Goal: Information Seeking & Learning: Learn about a topic

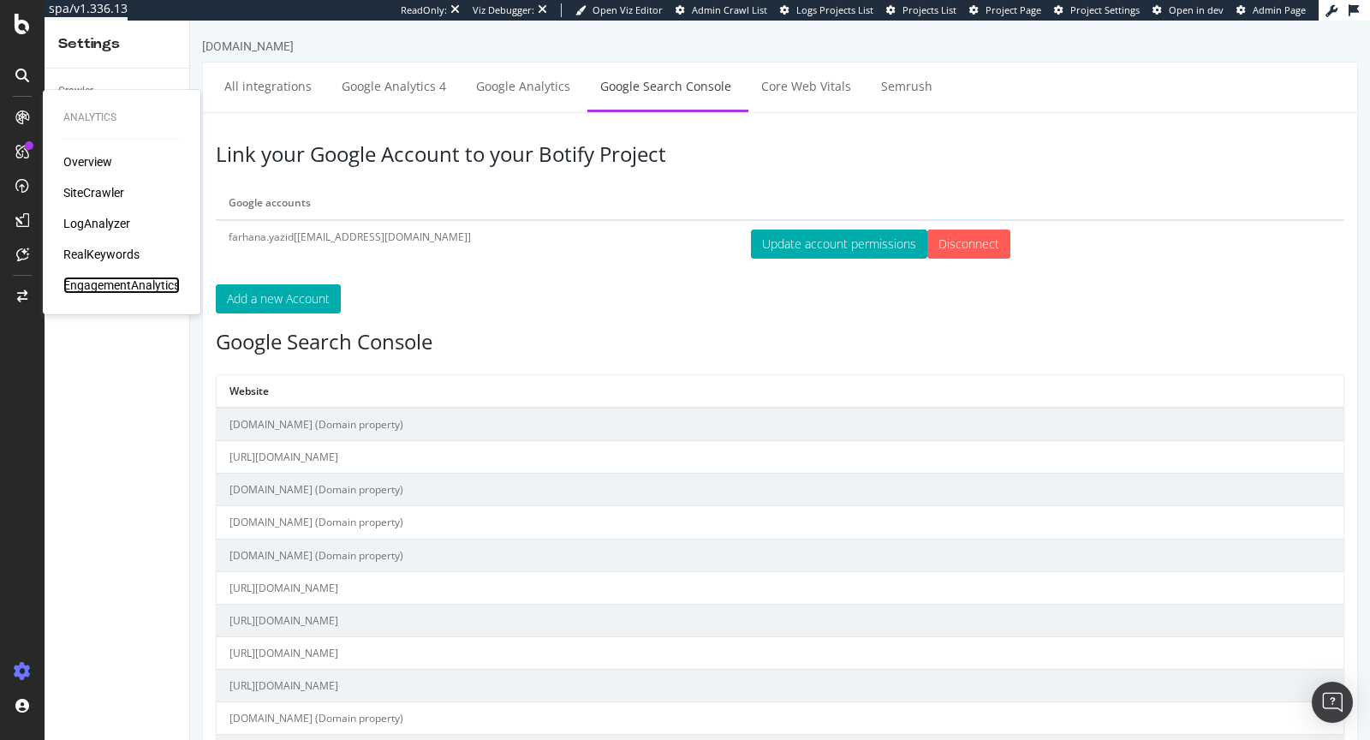
click at [104, 280] on div "EngagementAnalytics" at bounding box center [121, 284] width 116 height 17
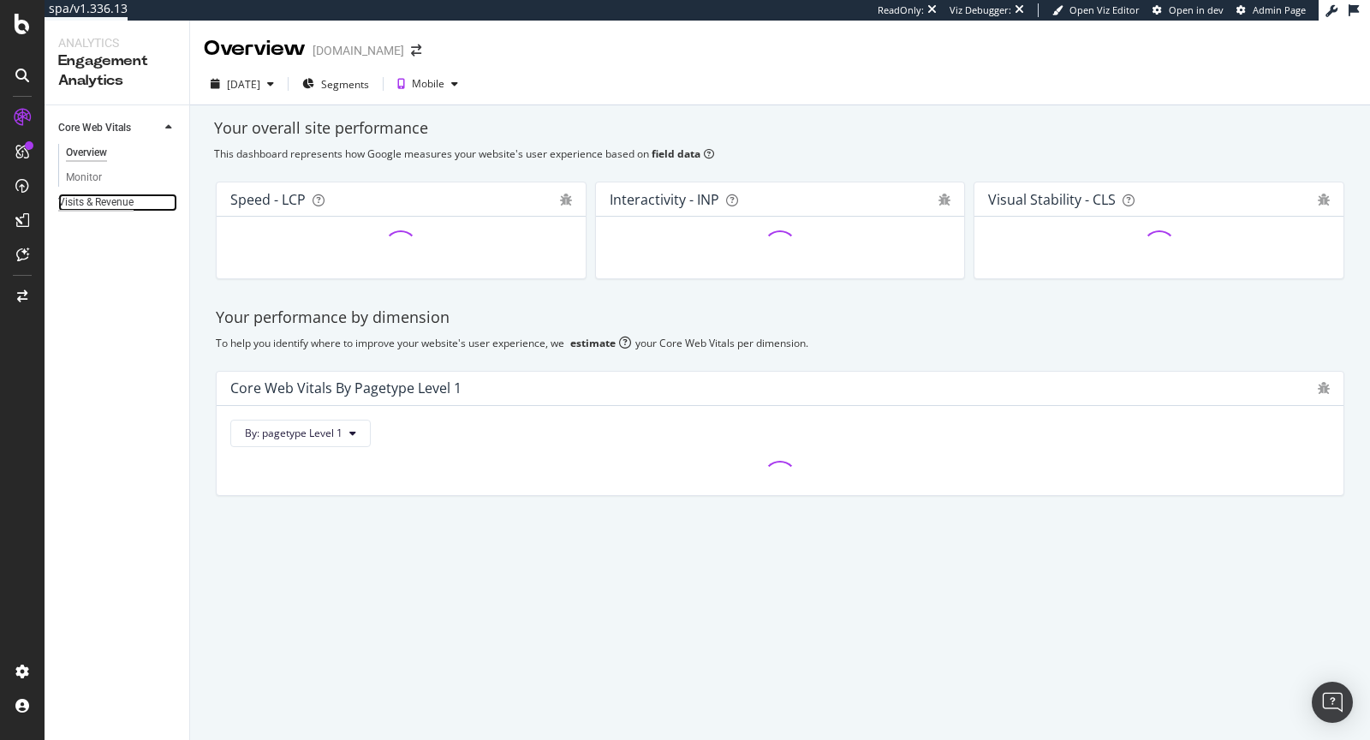
click at [115, 202] on div "Visits & Revenue" at bounding box center [95, 202] width 75 height 18
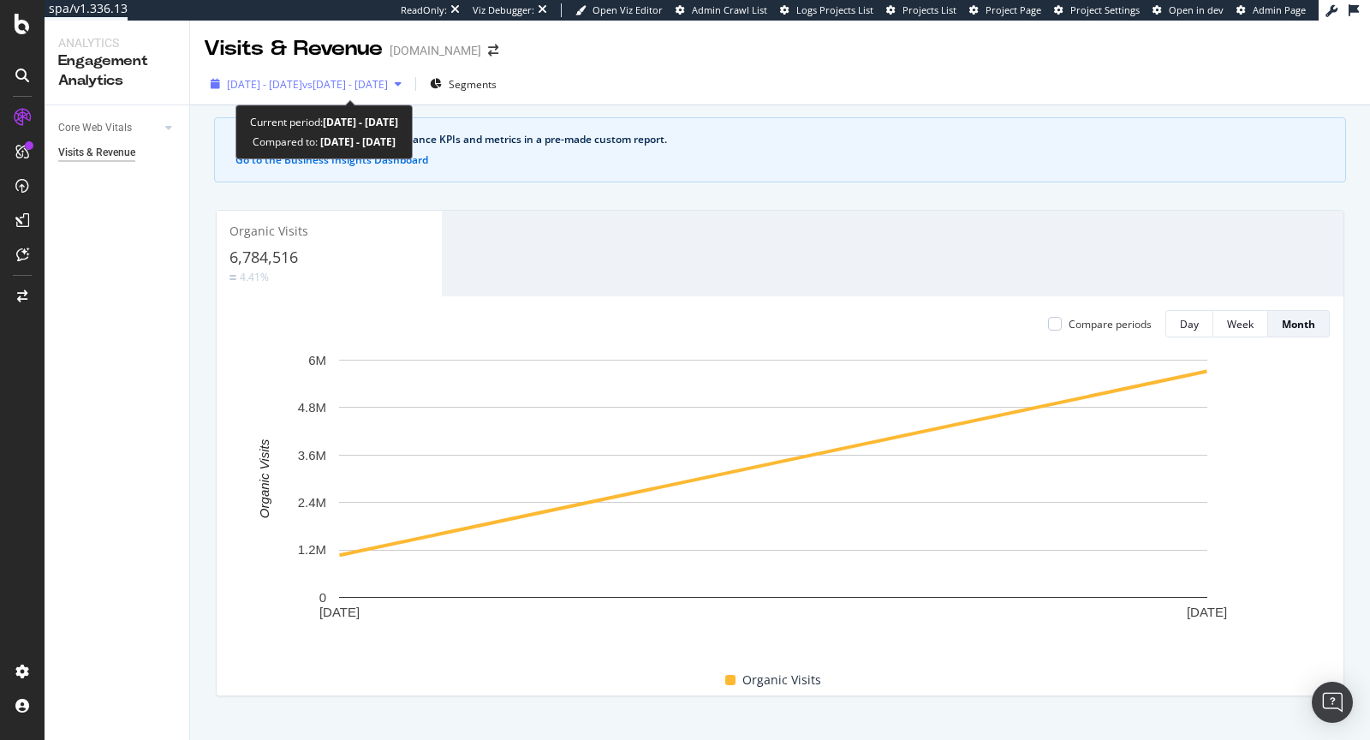
click at [408, 94] on div "[DATE] - [DATE] vs [DATE] - [DATE]" at bounding box center [306, 84] width 205 height 26
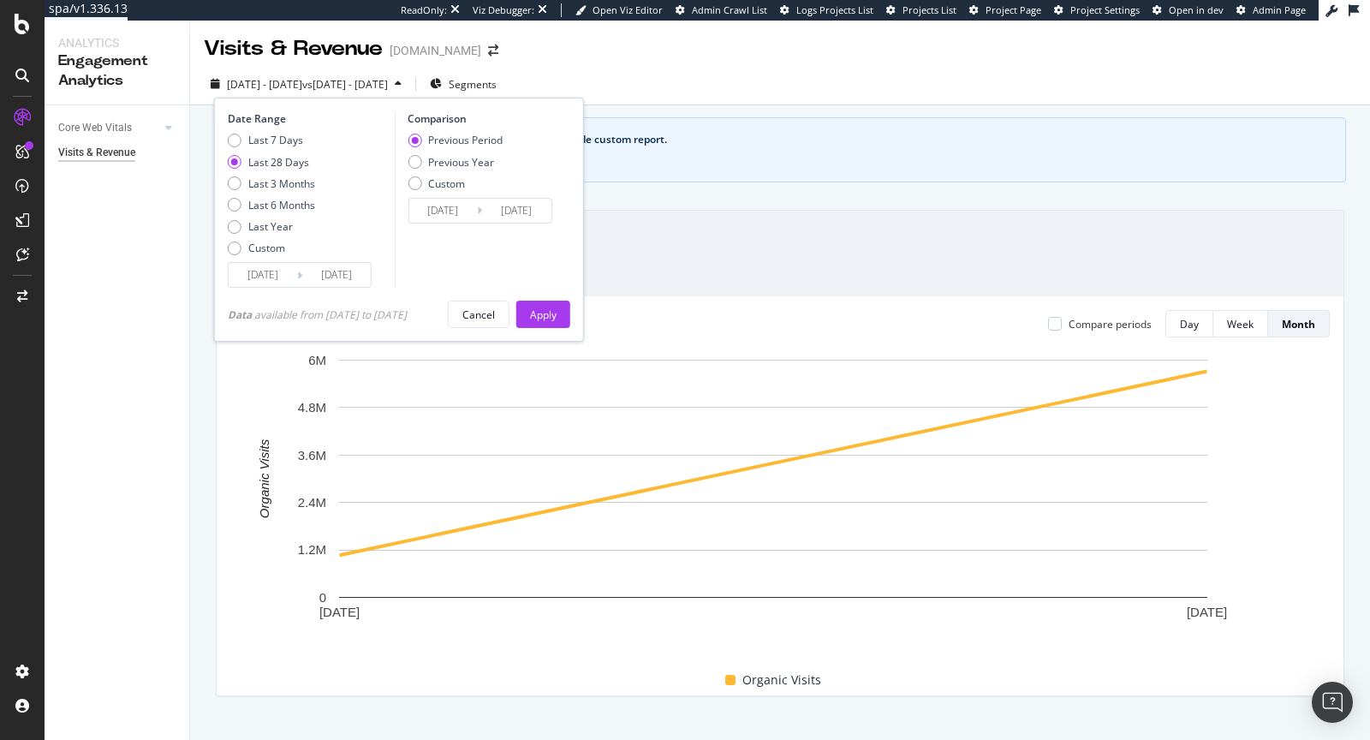
click at [300, 212] on div "Last 7 Days Last 28 Days Last 3 Months Last 6 Months Last Year Custom" at bounding box center [271, 197] width 87 height 129
click at [311, 205] on div "Last 6 Months" at bounding box center [281, 205] width 67 height 15
type input "2025/02/25"
type input "2024/08/28"
type input "2025/02/24"
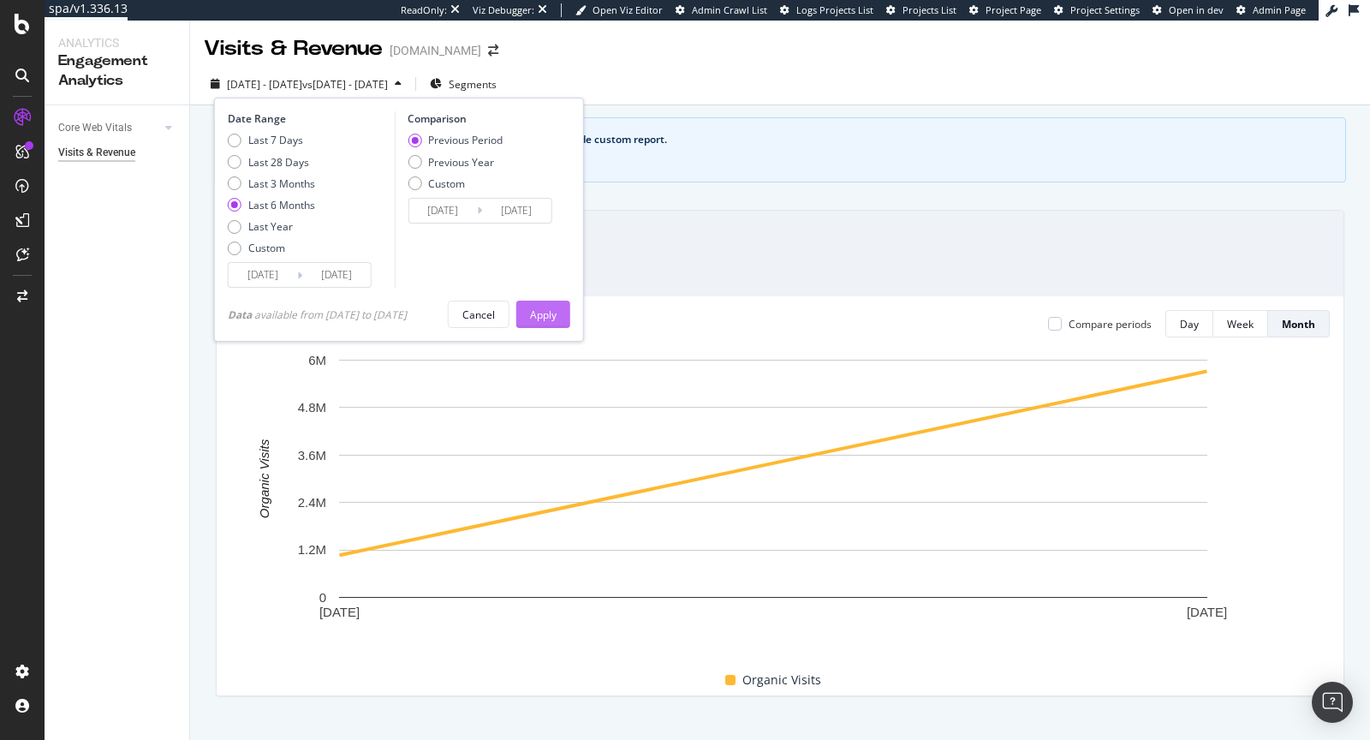
click at [542, 318] on div "Apply" at bounding box center [543, 314] width 27 height 15
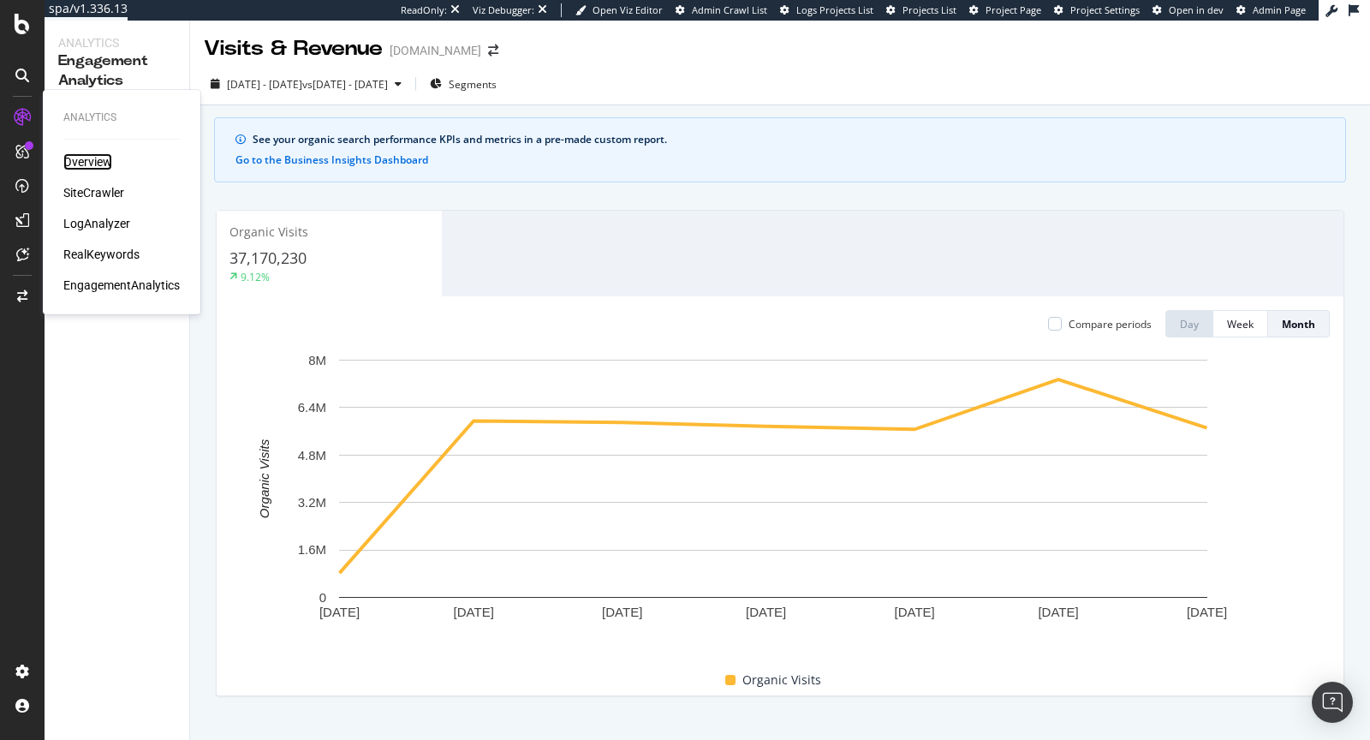
click at [74, 163] on div "Overview" at bounding box center [87, 161] width 49 height 17
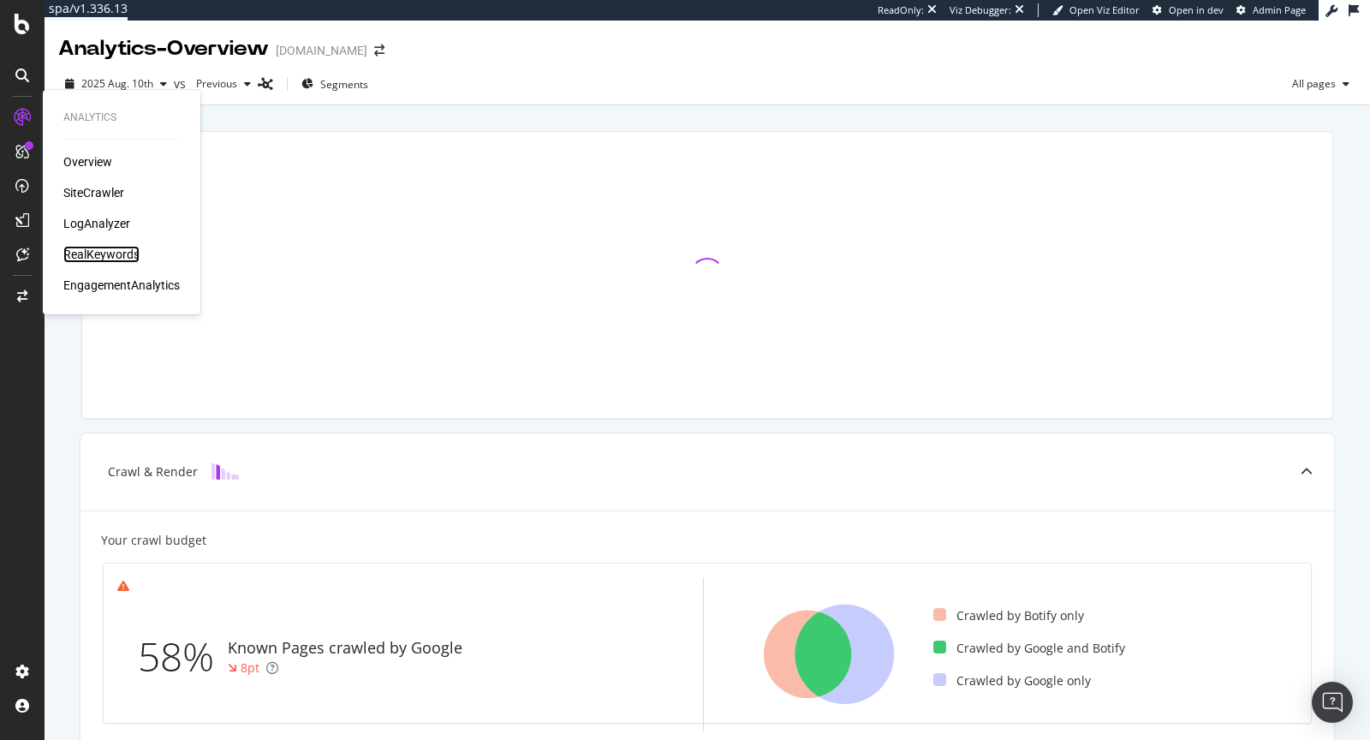
click at [116, 252] on div "RealKeywords" at bounding box center [101, 254] width 76 height 17
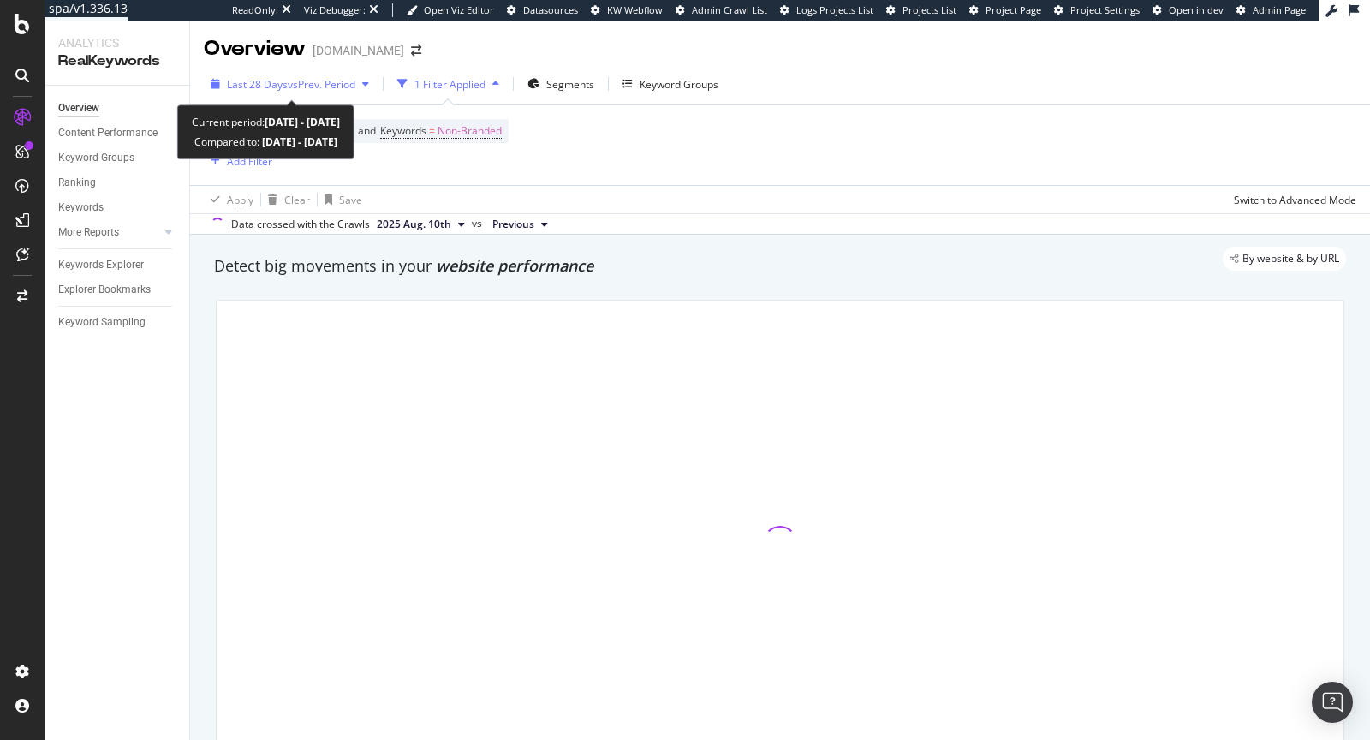
click at [317, 87] on span "vs Prev. Period" at bounding box center [322, 84] width 68 height 15
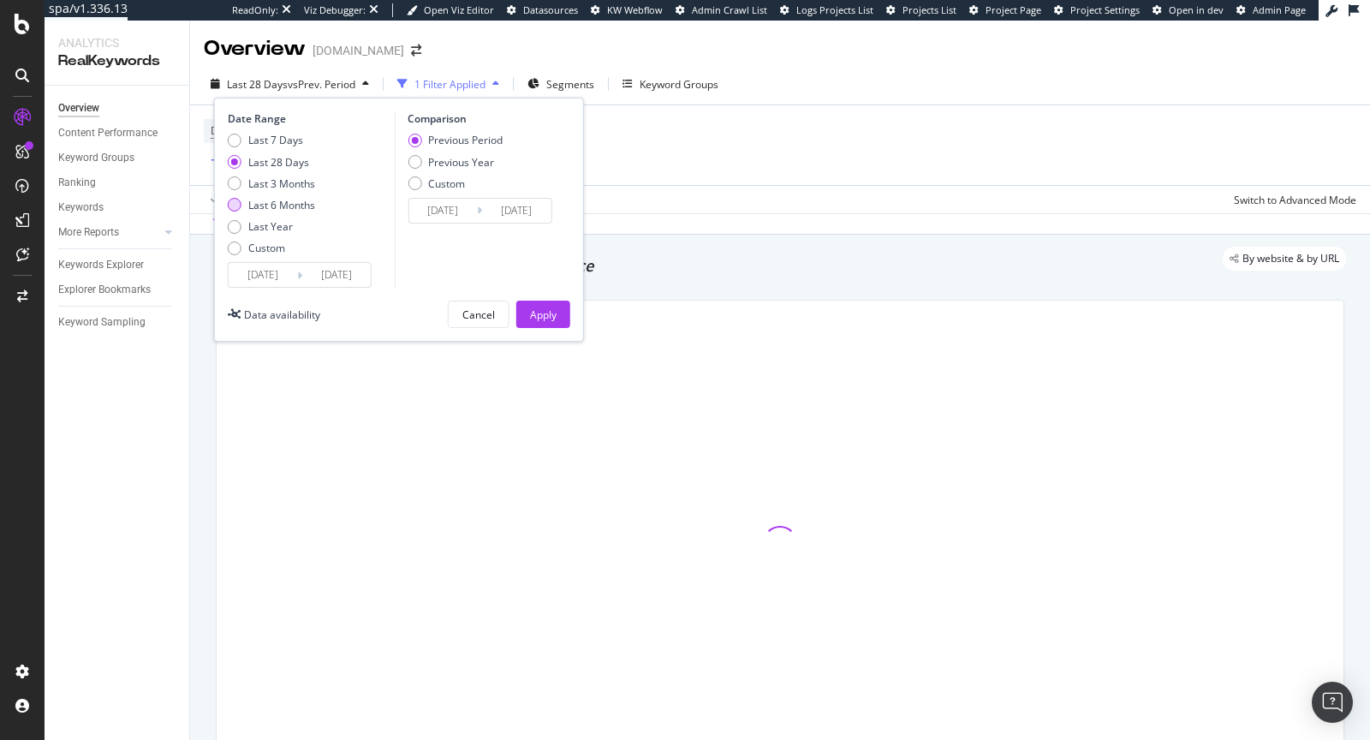
click at [302, 208] on div "Last 6 Months" at bounding box center [281, 205] width 67 height 15
type input "2025/02/24"
type input "2024/08/27"
type input "2025/02/23"
click at [543, 321] on div "Apply" at bounding box center [543, 314] width 27 height 26
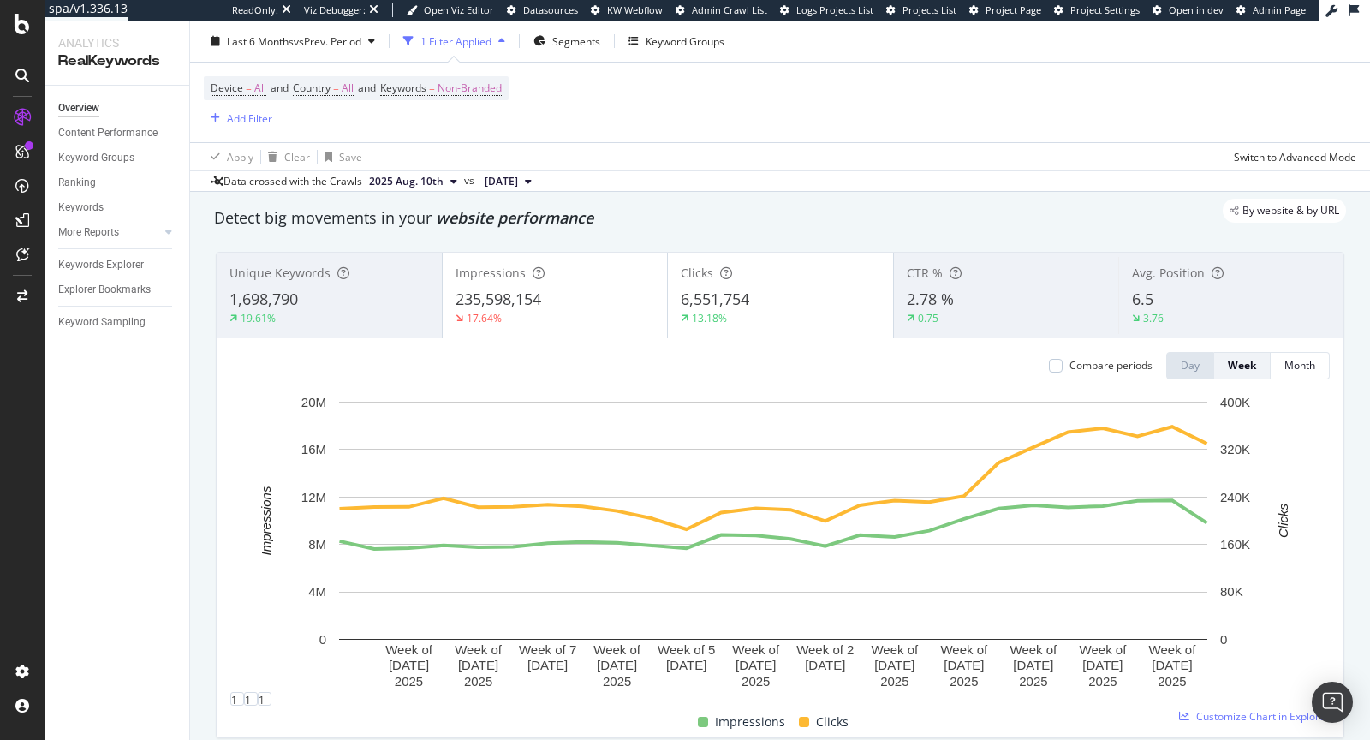
scroll to position [49, 0]
click at [1290, 365] on div "Month" at bounding box center [1299, 364] width 31 height 15
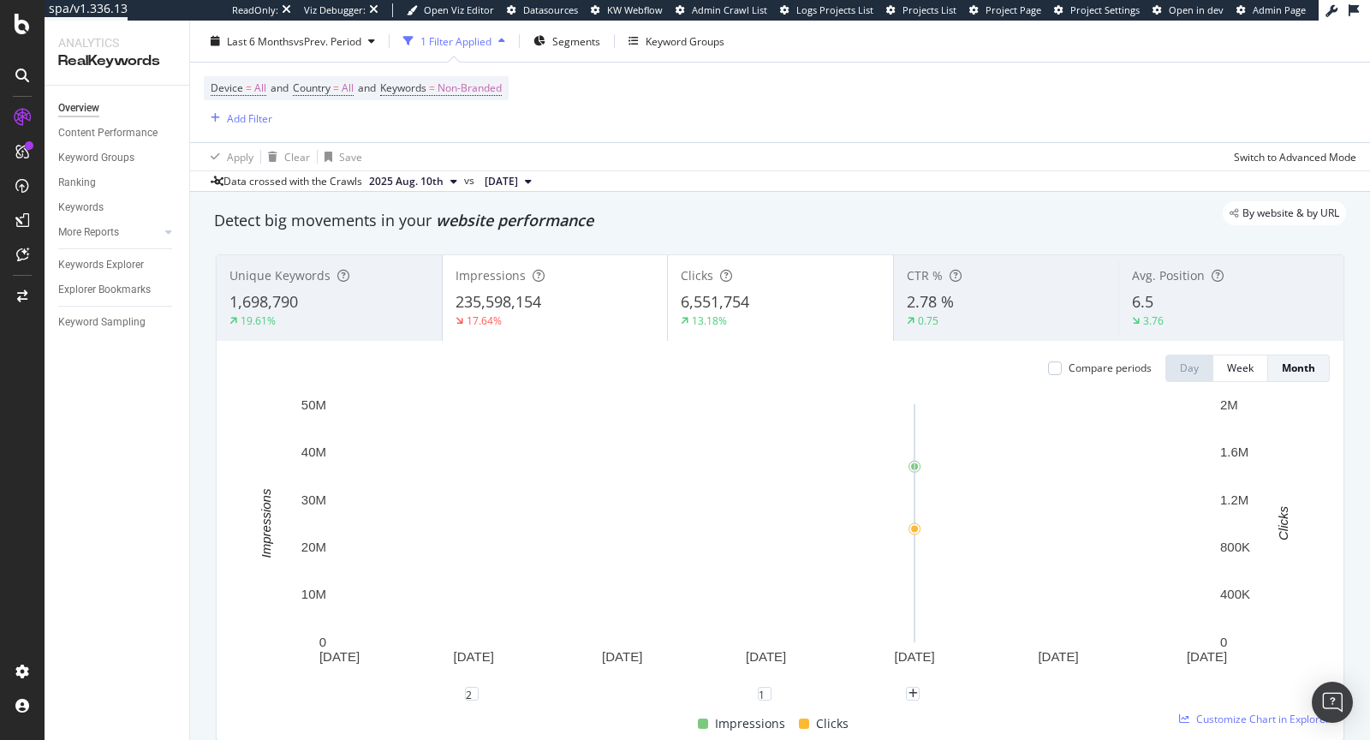
scroll to position [45, 0]
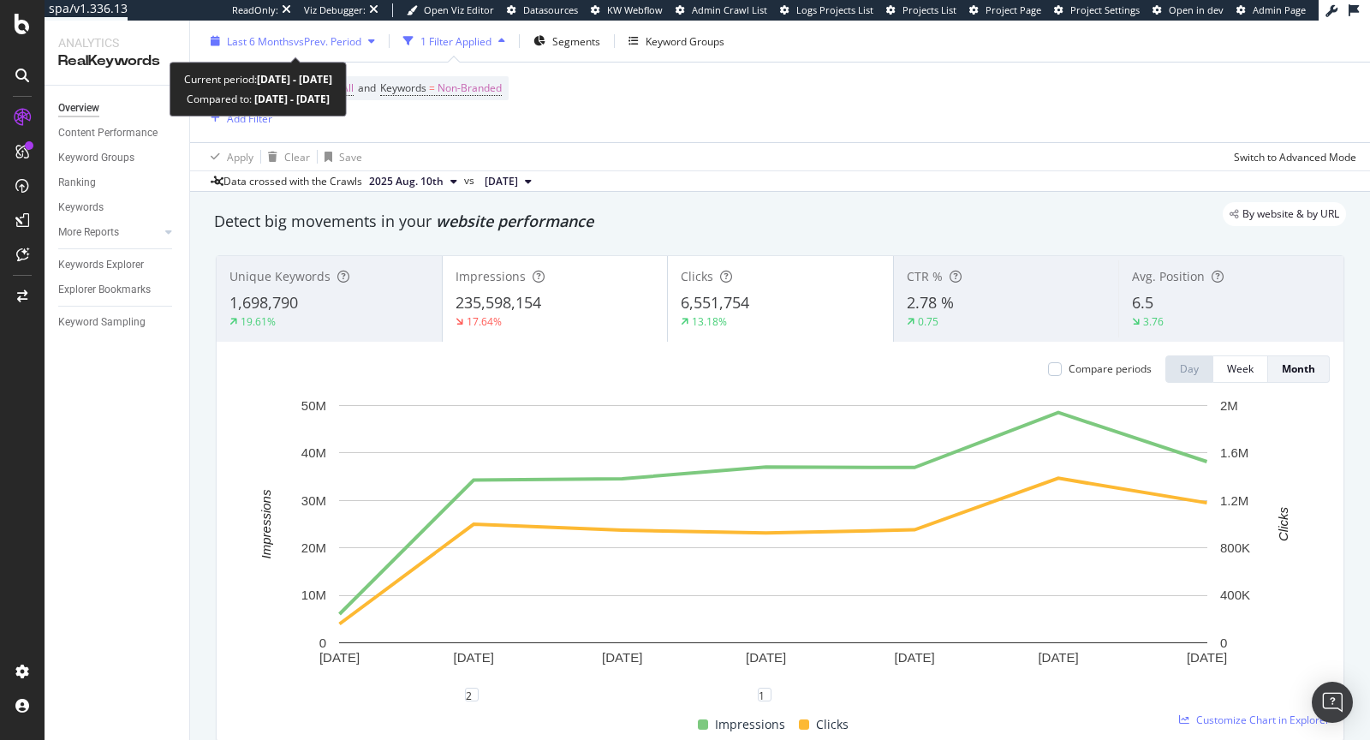
click at [320, 43] on span "vs Prev. Period" at bounding box center [328, 40] width 68 height 15
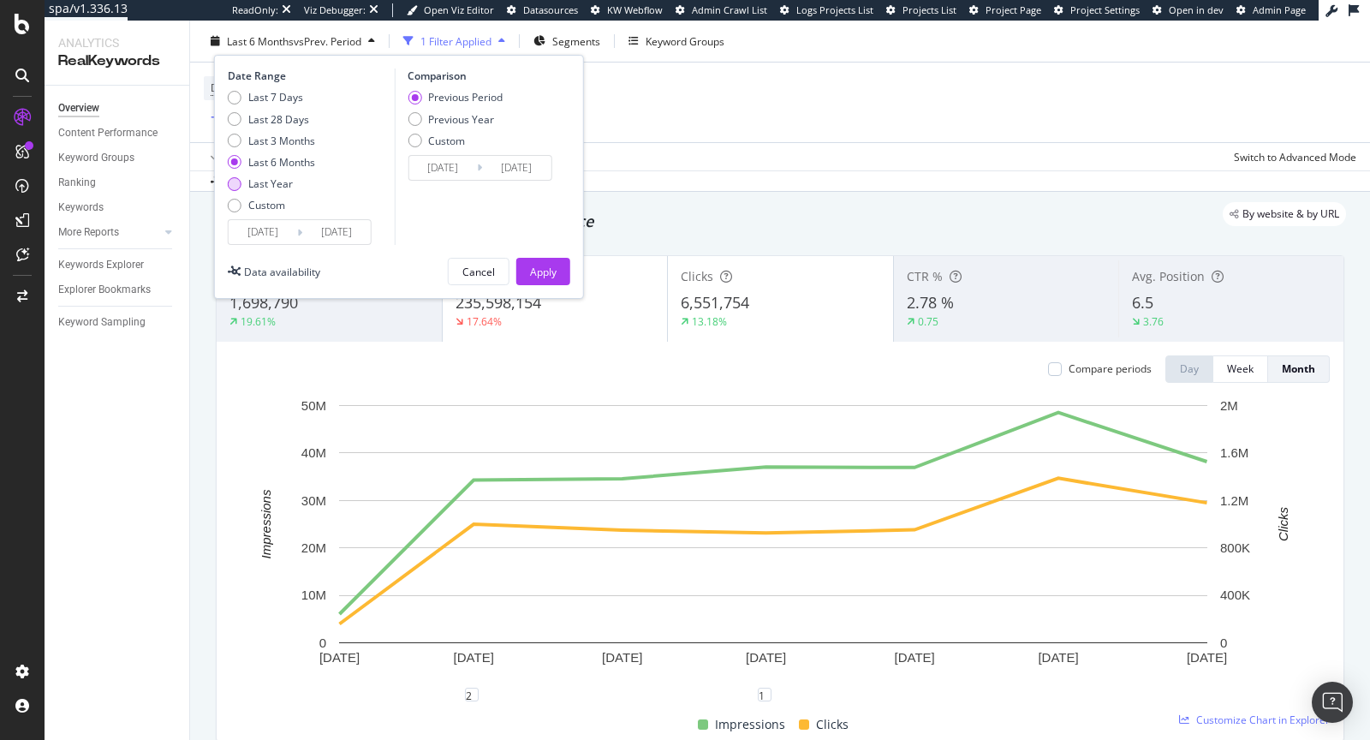
click at [280, 180] on div "Last Year" at bounding box center [270, 183] width 45 height 15
type input "2024/08/24"
type input "2023/08/25"
type input "2024/08/23"
click at [257, 164] on div "Last 6 Months" at bounding box center [281, 162] width 67 height 15
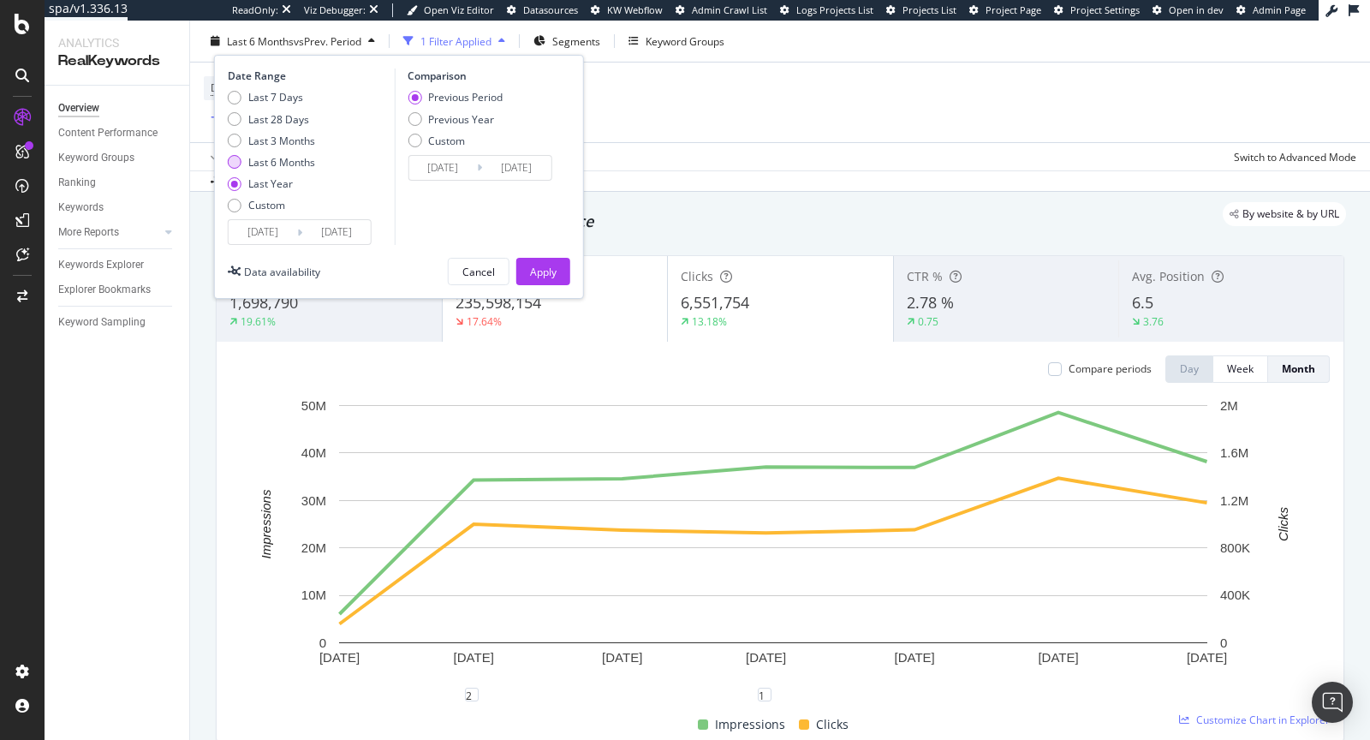
type input "2025/02/24"
type input "2024/08/27"
type input "2025/02/23"
click at [682, 169] on div "Apply Clear Save Switch to Advanced Mode" at bounding box center [780, 156] width 1180 height 28
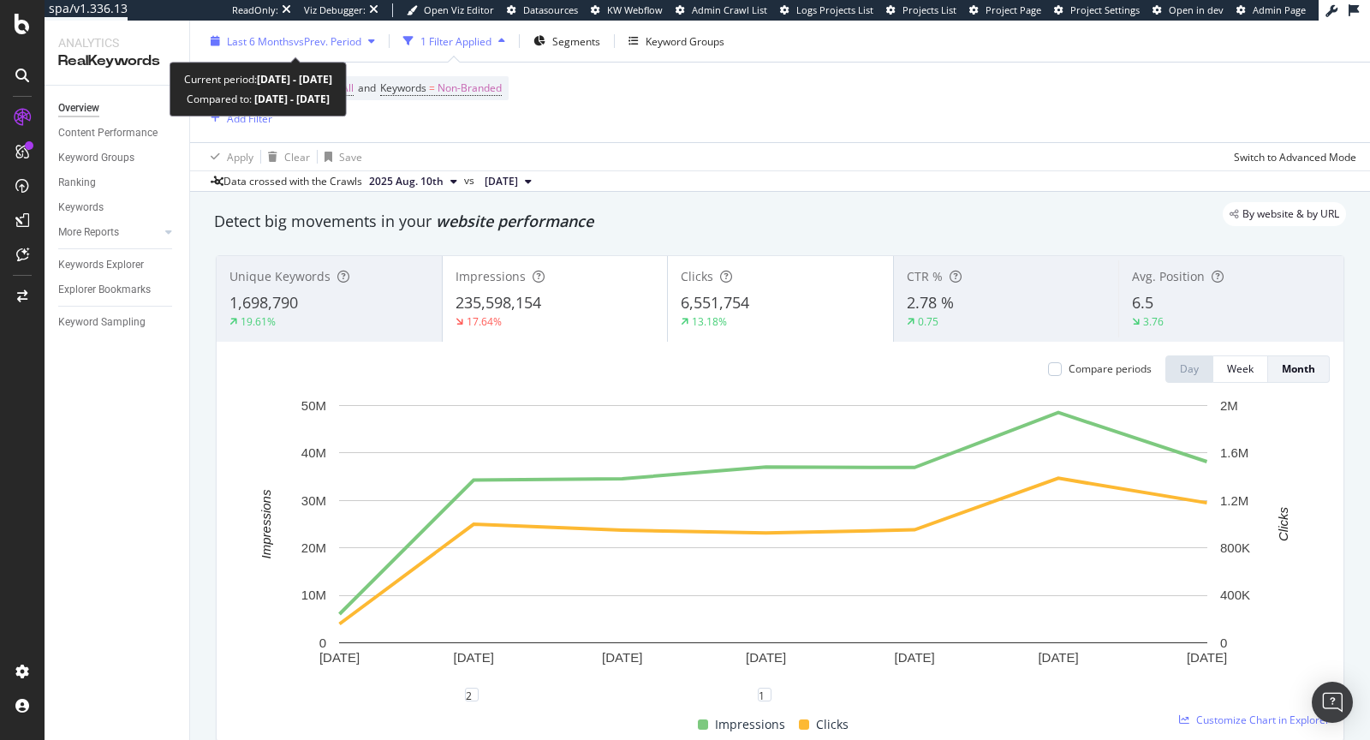
click at [281, 38] on span "Last 6 Months" at bounding box center [260, 40] width 67 height 15
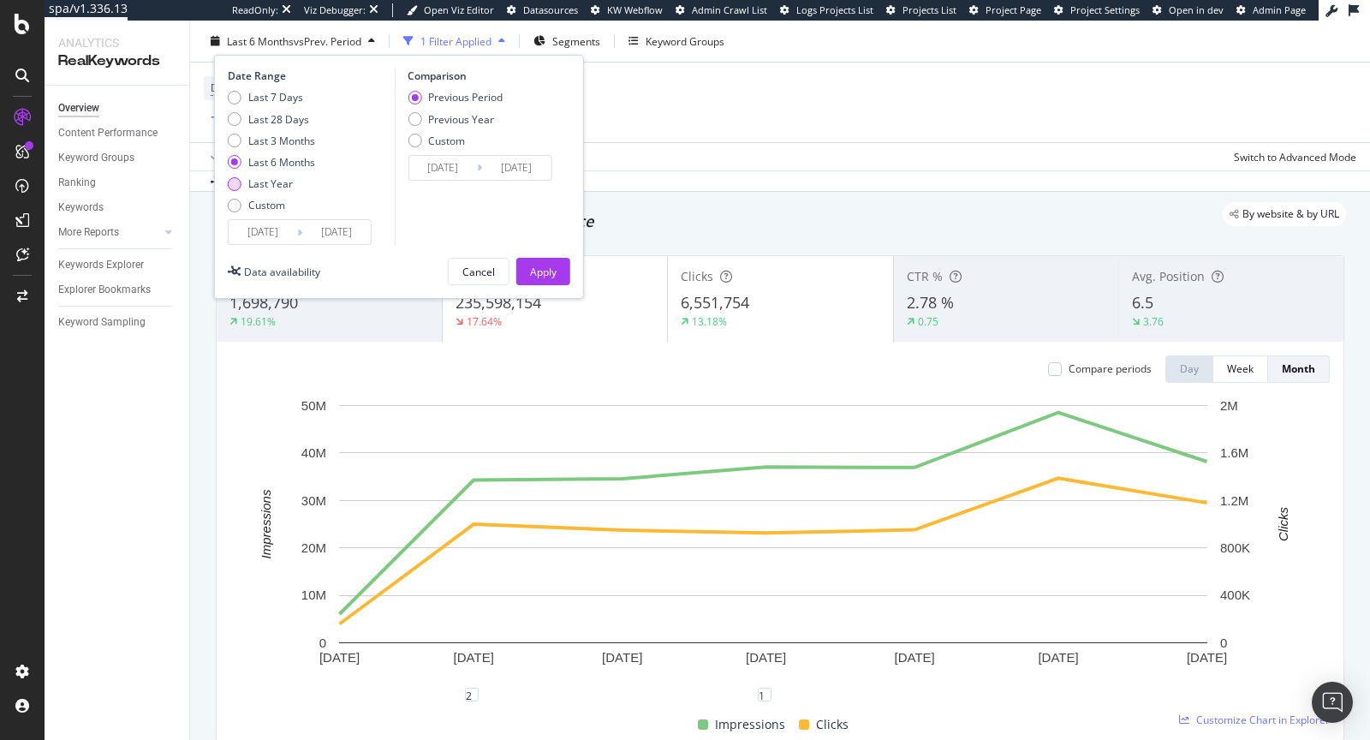
click at [278, 182] on div "Last Year" at bounding box center [270, 183] width 45 height 15
type input "2024/08/24"
type input "2023/08/25"
type input "2024/08/23"
click at [275, 231] on input "2024/08/24" at bounding box center [263, 232] width 68 height 24
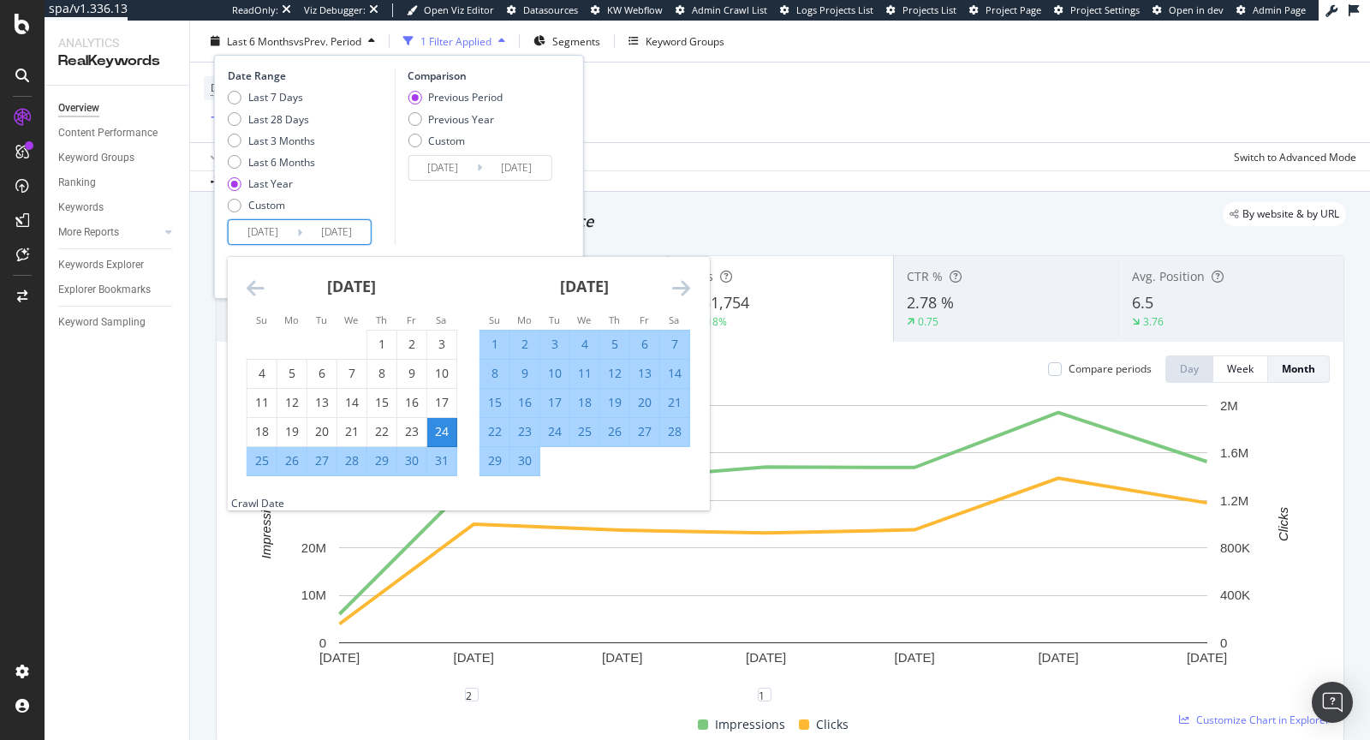
click at [695, 291] on div "September 2024 1 2 3 4 5 6 7 8 9 10 11 12 13 14 15 16 17 18 19 20 21 22 23 24 2…" at bounding box center [584, 366] width 233 height 219
click at [682, 288] on icon "Move forward to switch to the next month." at bounding box center [681, 287] width 18 height 21
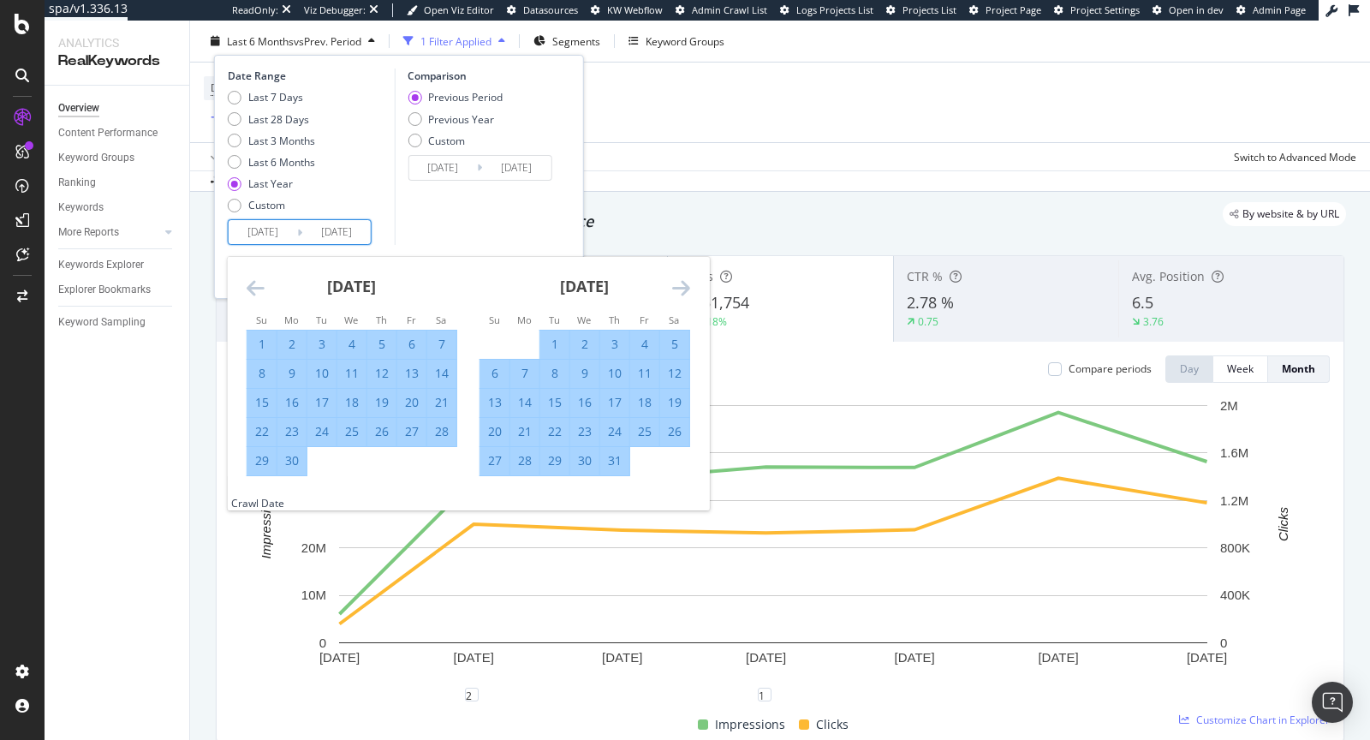
click at [682, 288] on icon "Move forward to switch to the next month." at bounding box center [681, 287] width 18 height 21
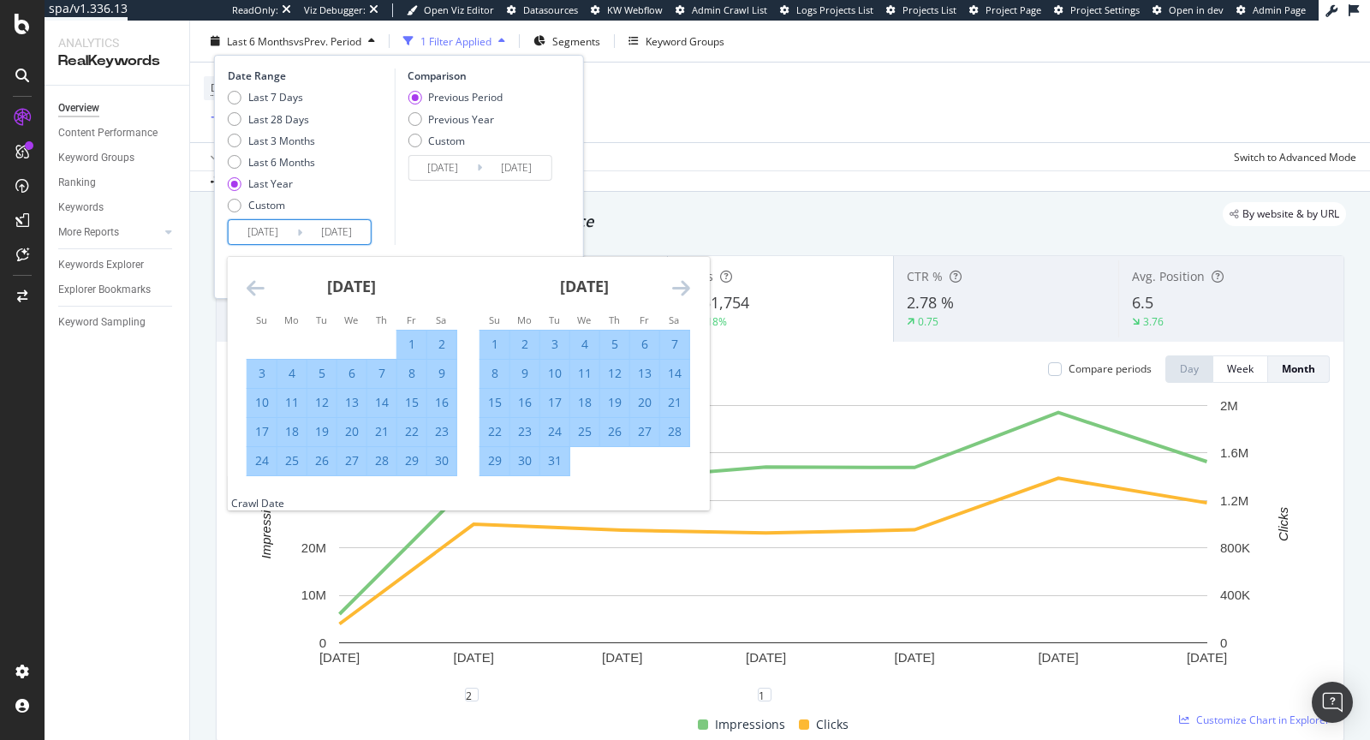
click at [682, 288] on icon "Move forward to switch to the next month." at bounding box center [681, 287] width 18 height 21
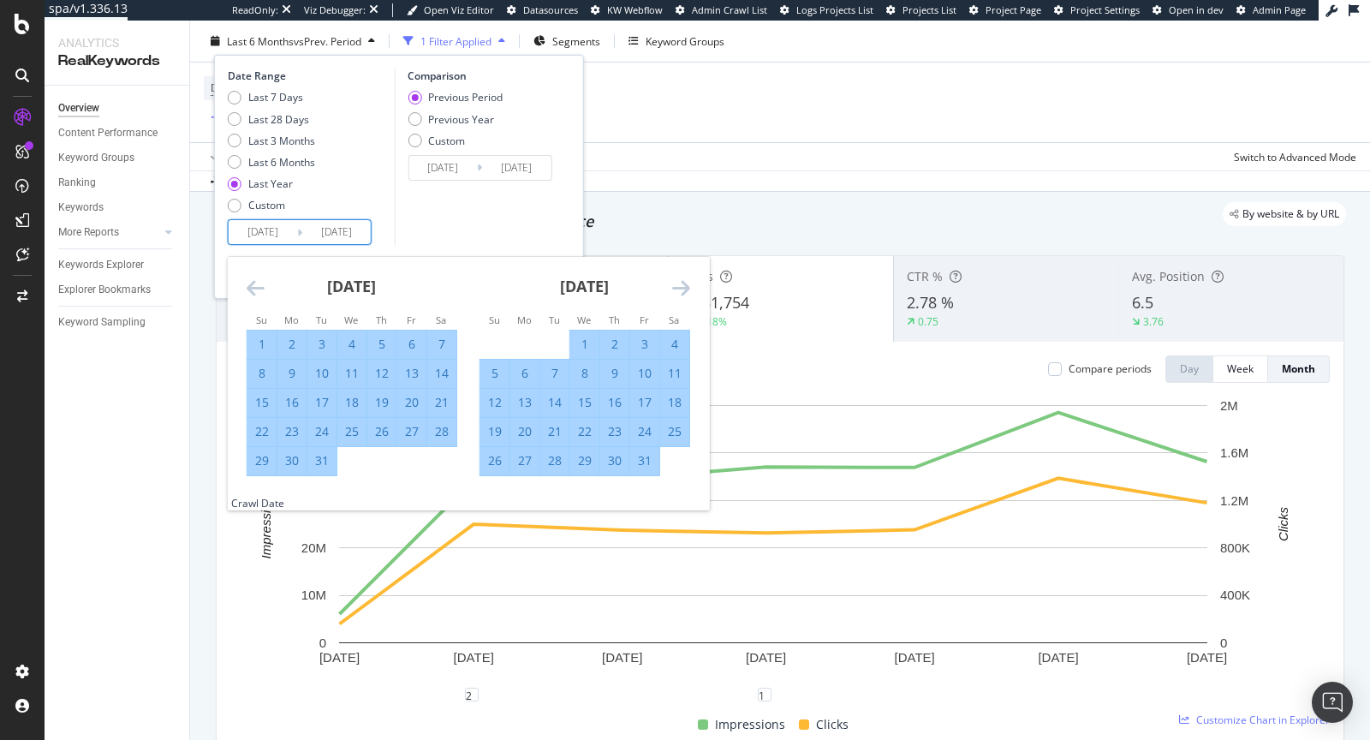
click at [682, 288] on icon "Move forward to switch to the next month." at bounding box center [681, 287] width 18 height 21
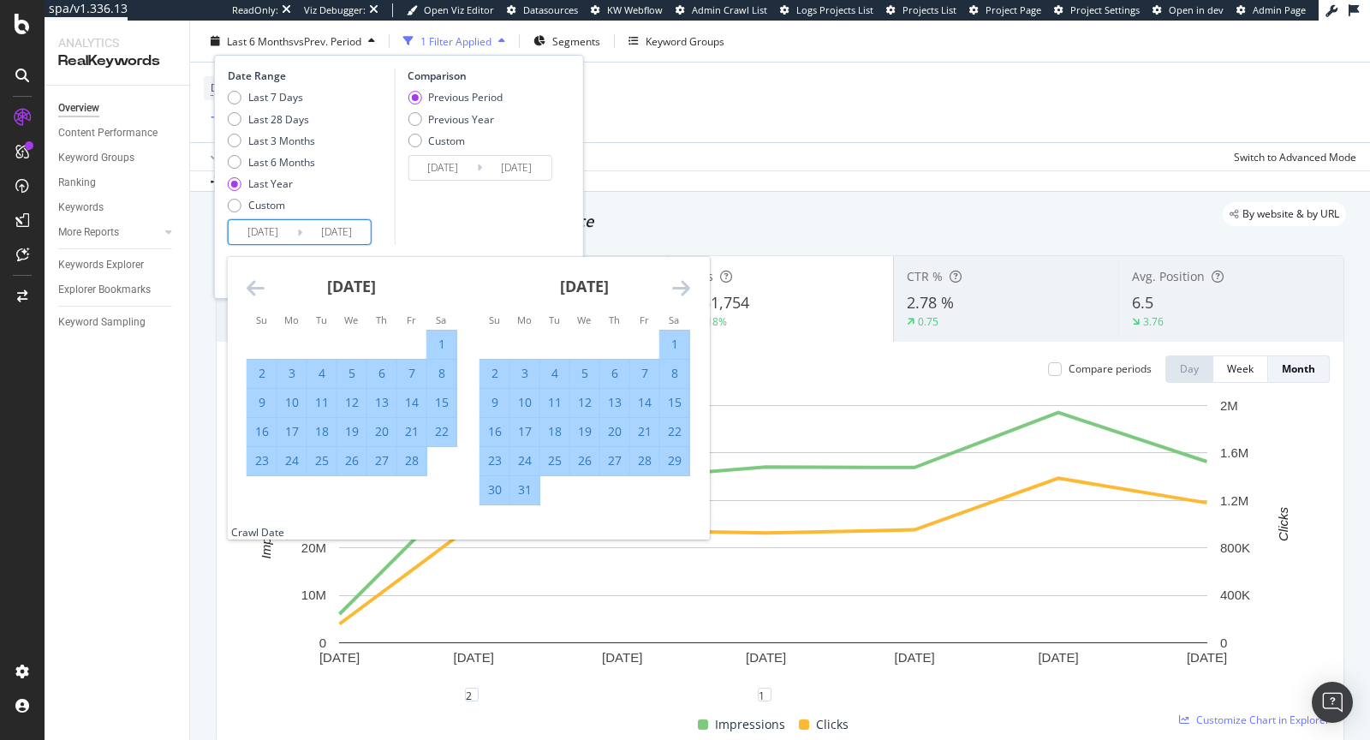
click at [682, 288] on icon "Move forward to switch to the next month." at bounding box center [681, 287] width 18 height 21
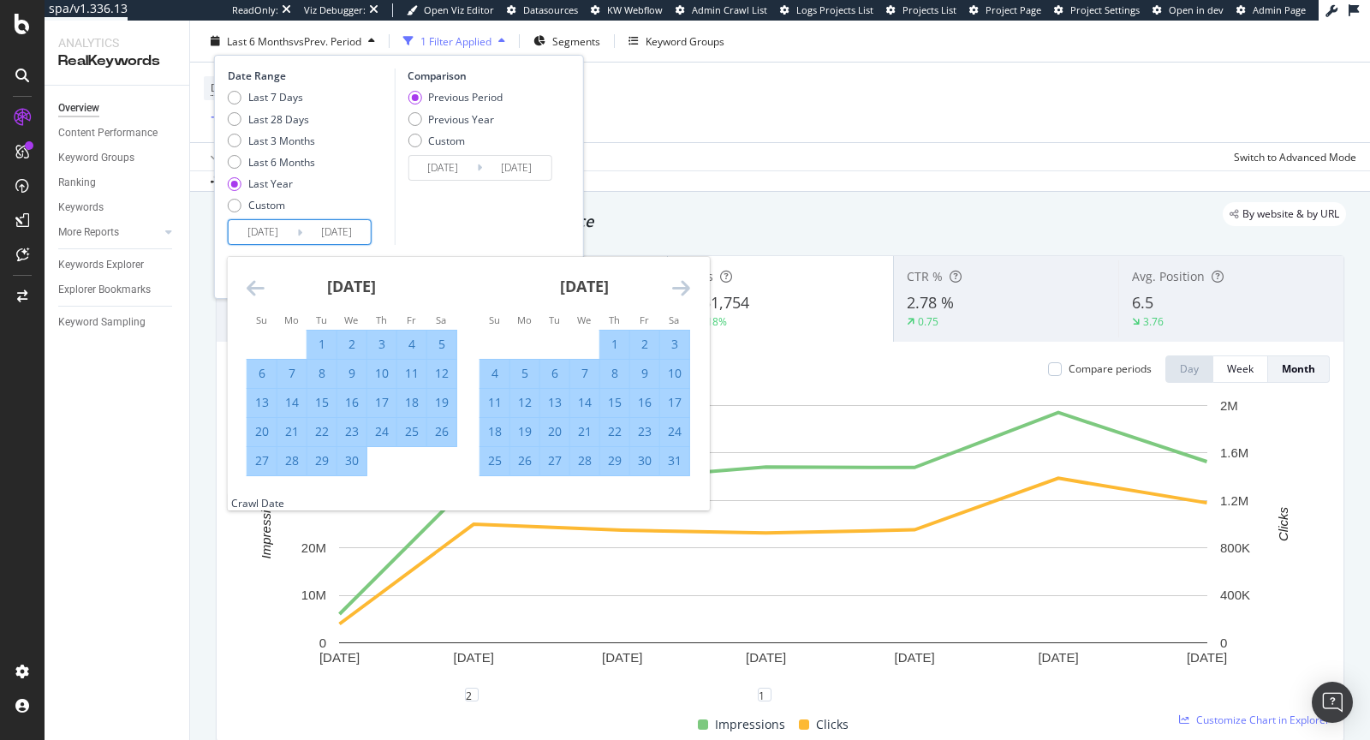
click at [682, 288] on icon "Move forward to switch to the next month." at bounding box center [681, 287] width 18 height 21
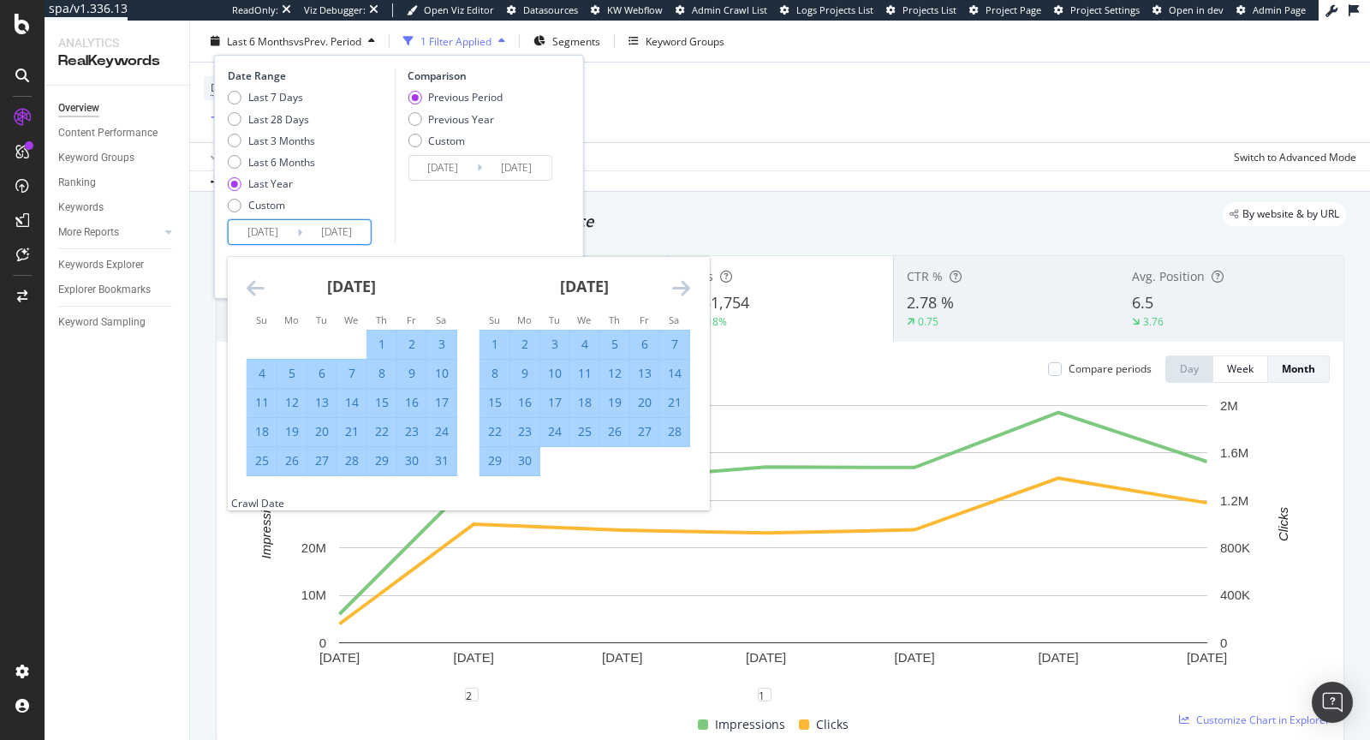
click at [682, 288] on icon "Move forward to switch to the next month." at bounding box center [681, 287] width 18 height 21
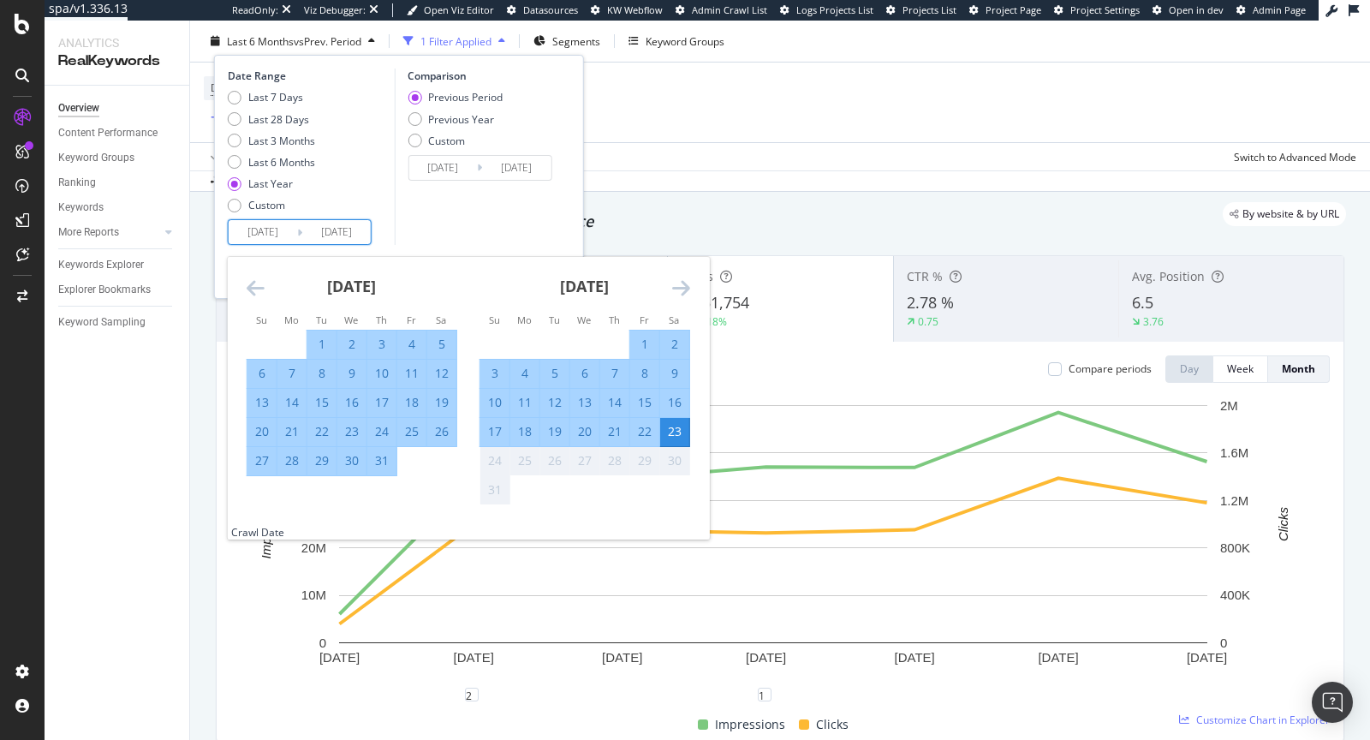
click at [682, 288] on icon "Move forward to switch to the next month." at bounding box center [681, 287] width 18 height 21
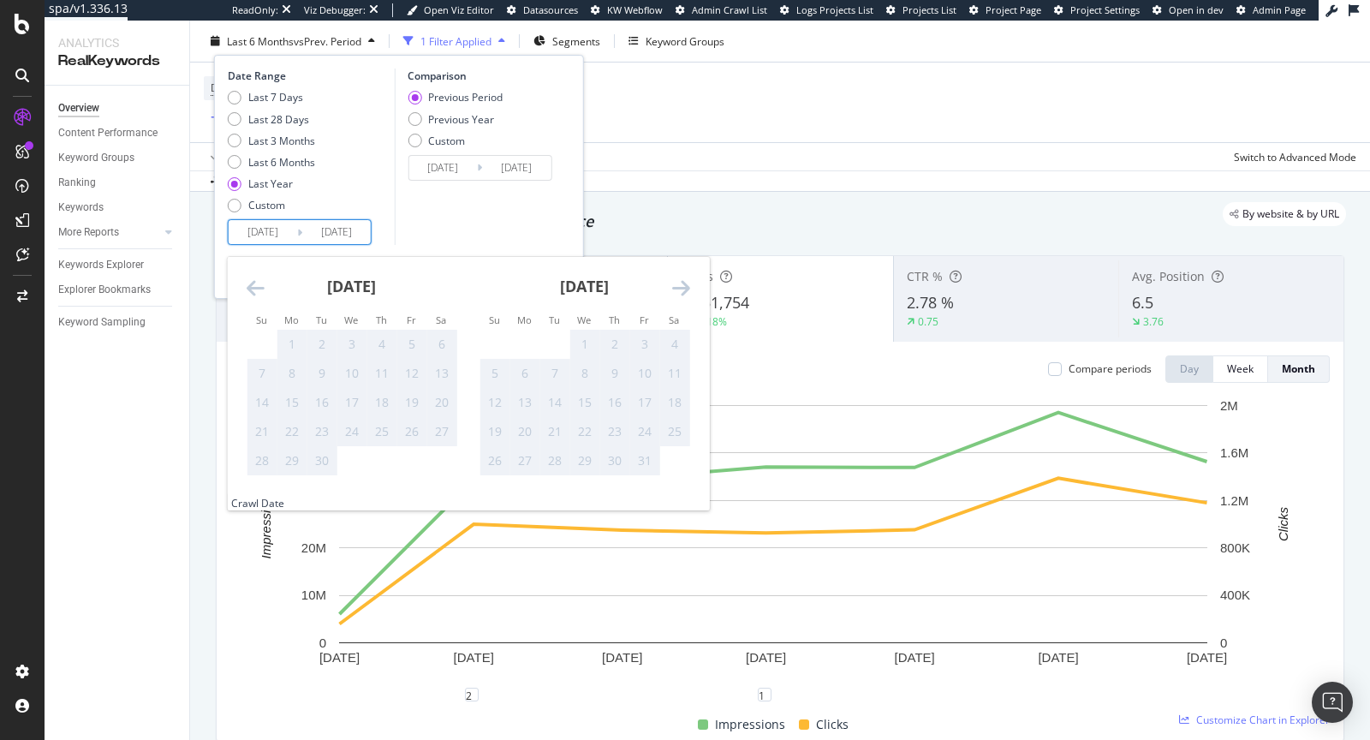
click at [682, 288] on icon "Move forward to switch to the next month." at bounding box center [681, 287] width 18 height 21
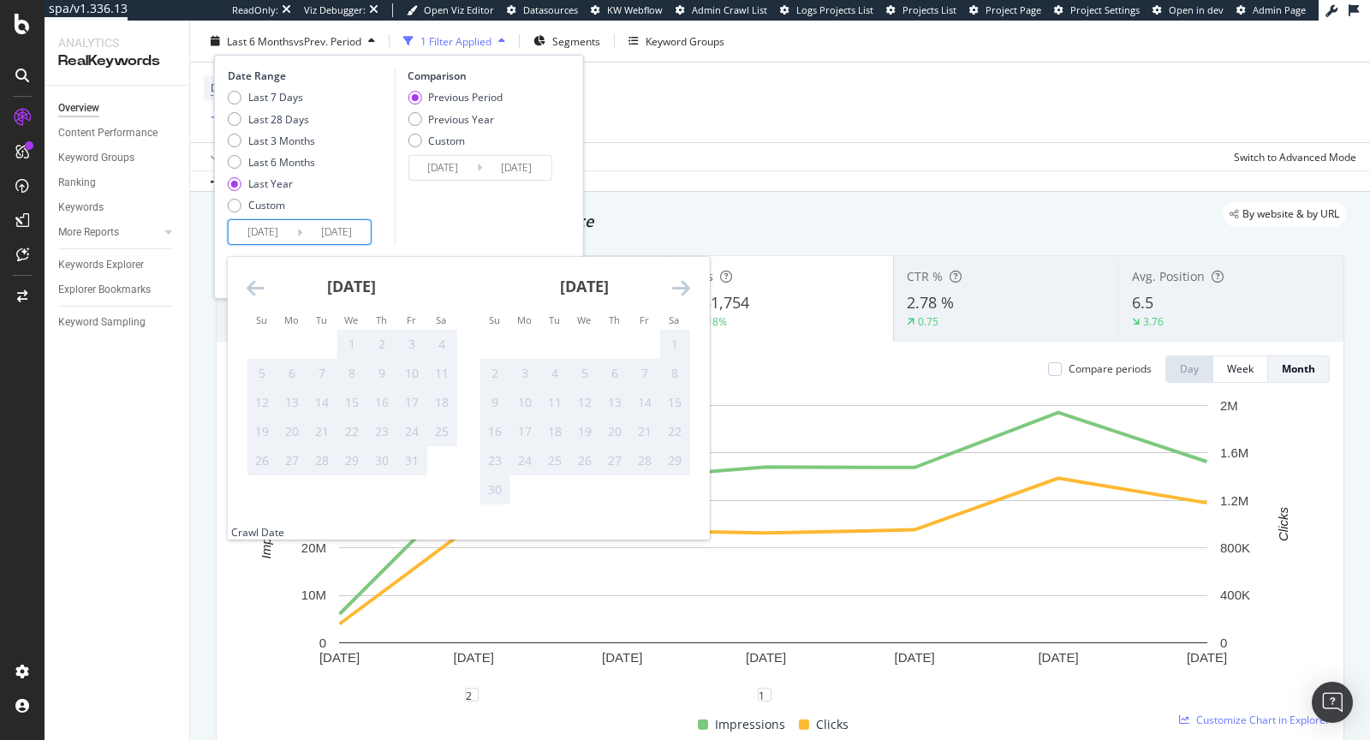
click at [450, 227] on div "Comparison Previous Period Previous Year Custom 2023/08/25 Navigate forward to …" at bounding box center [475, 156] width 163 height 176
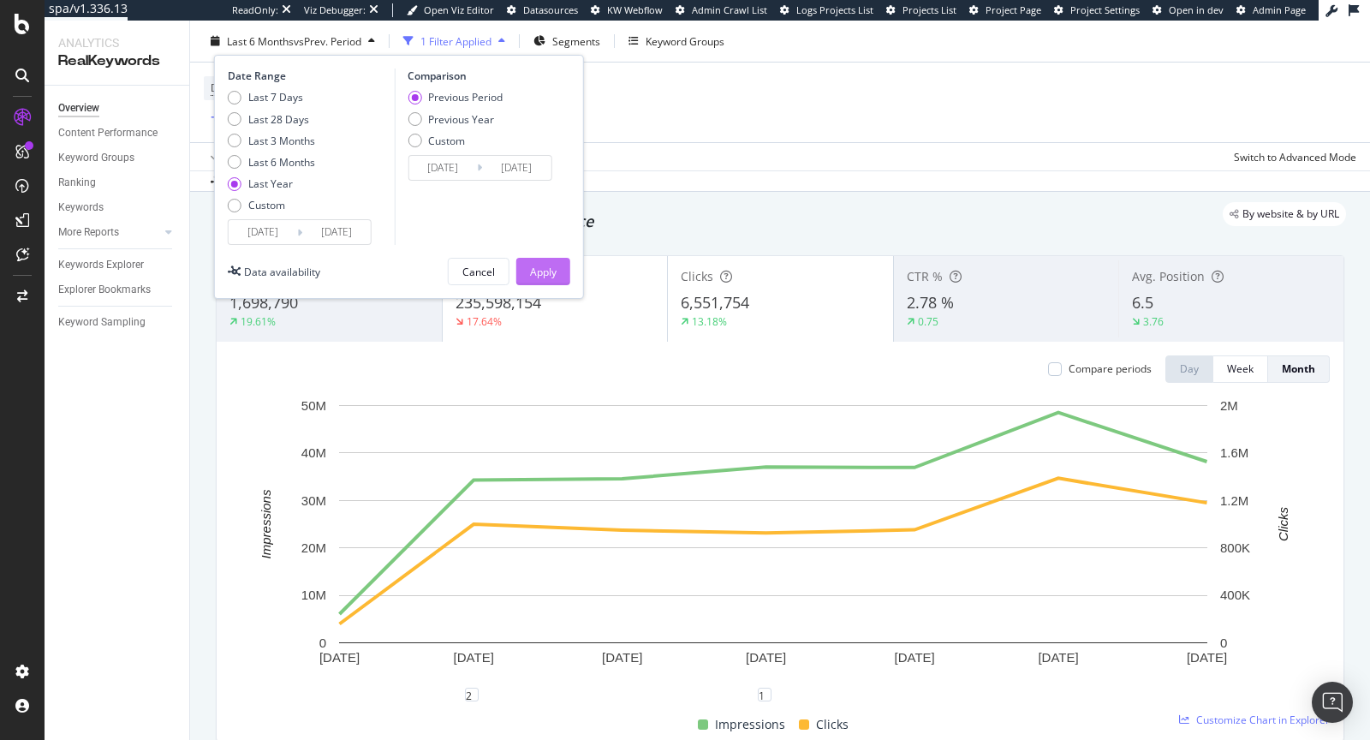
click at [559, 275] on button "Apply" at bounding box center [543, 271] width 54 height 27
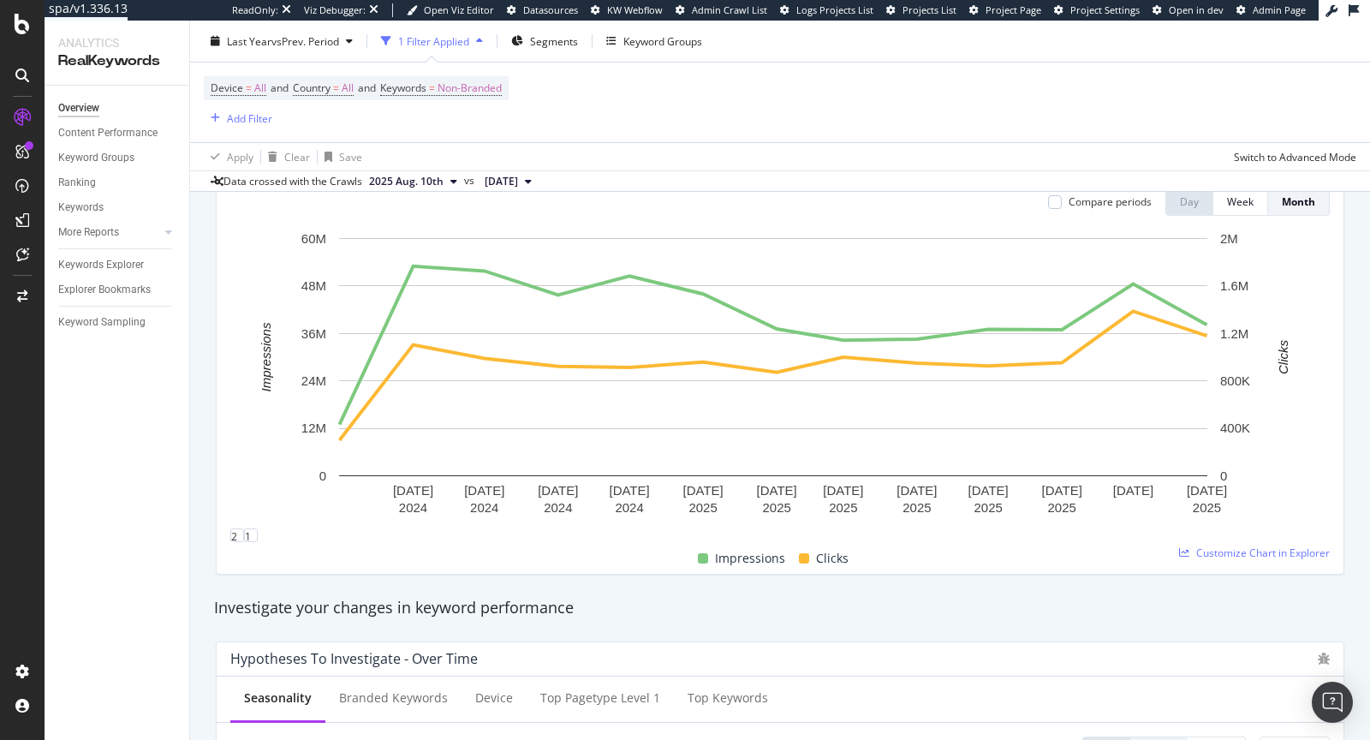
scroll to position [212, 0]
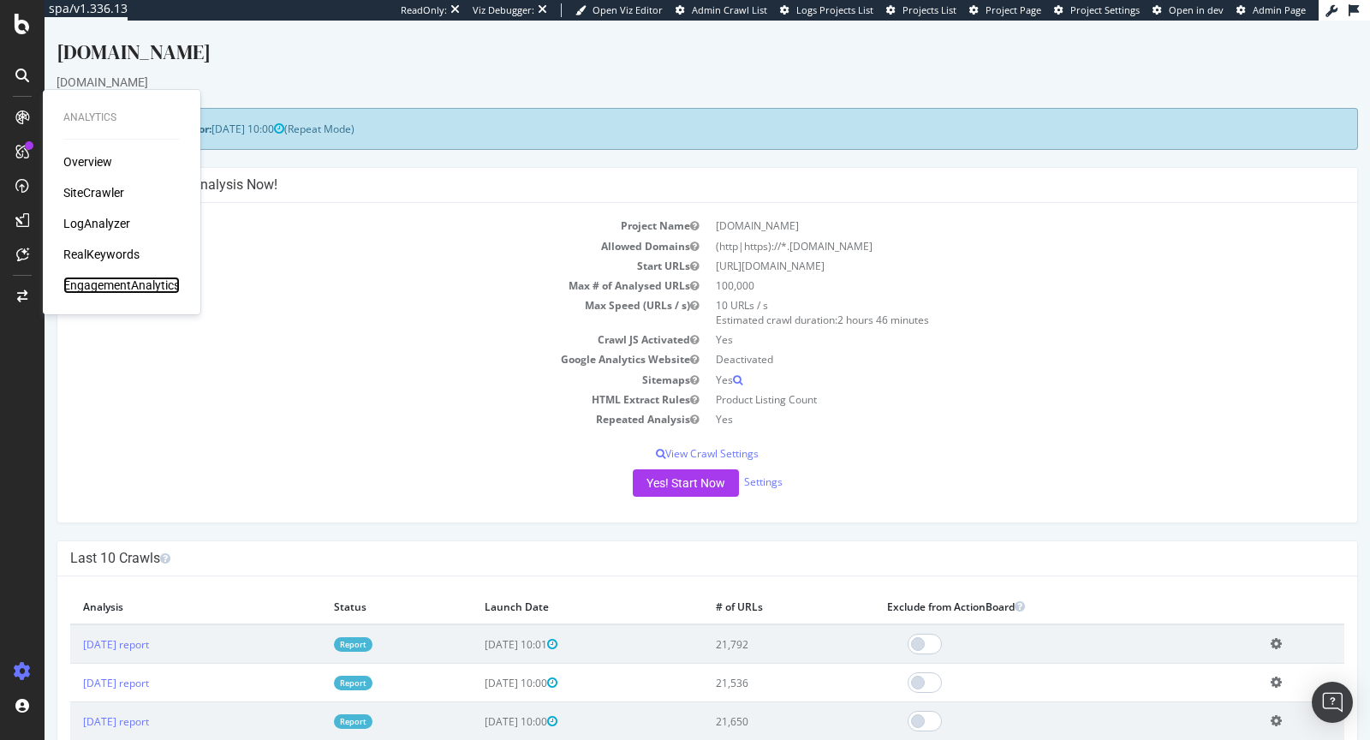
click at [95, 286] on div "EngagementAnalytics" at bounding box center [121, 284] width 116 height 17
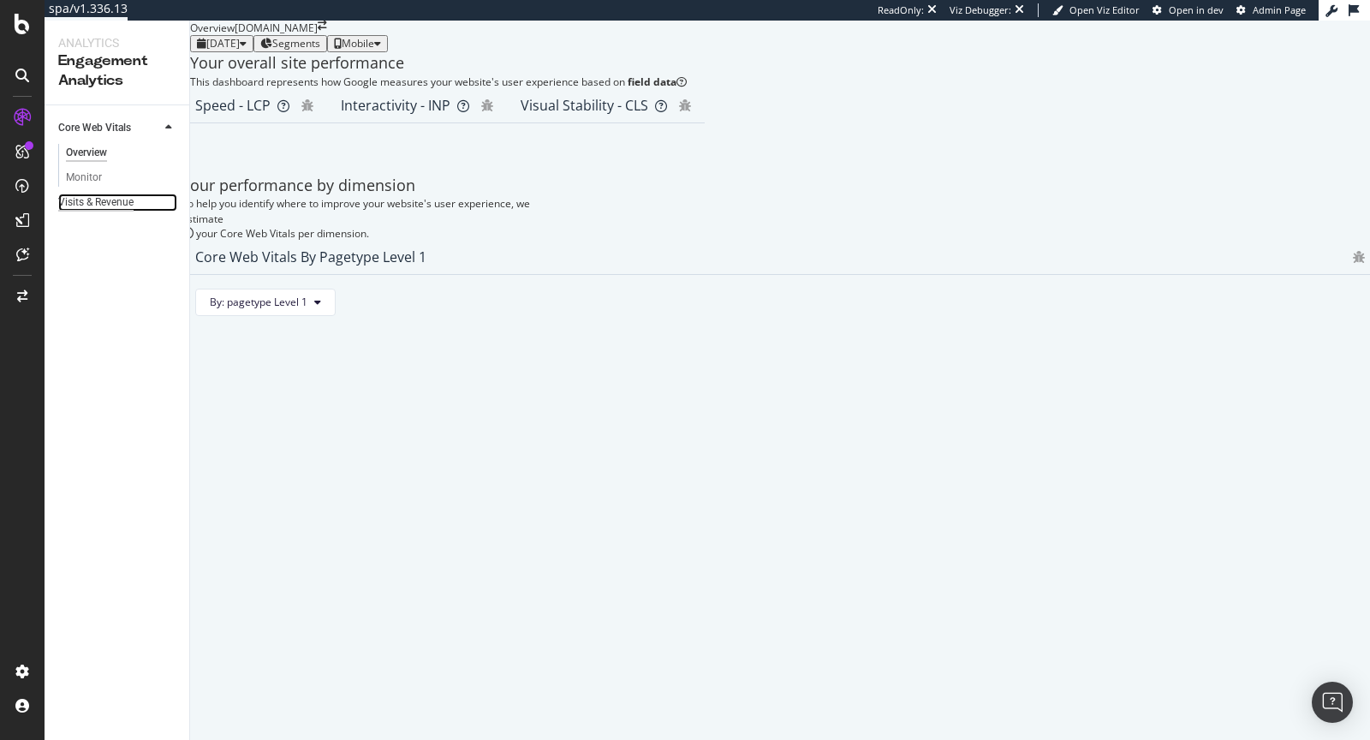
click at [98, 211] on div "Visits & Revenue" at bounding box center [95, 202] width 75 height 18
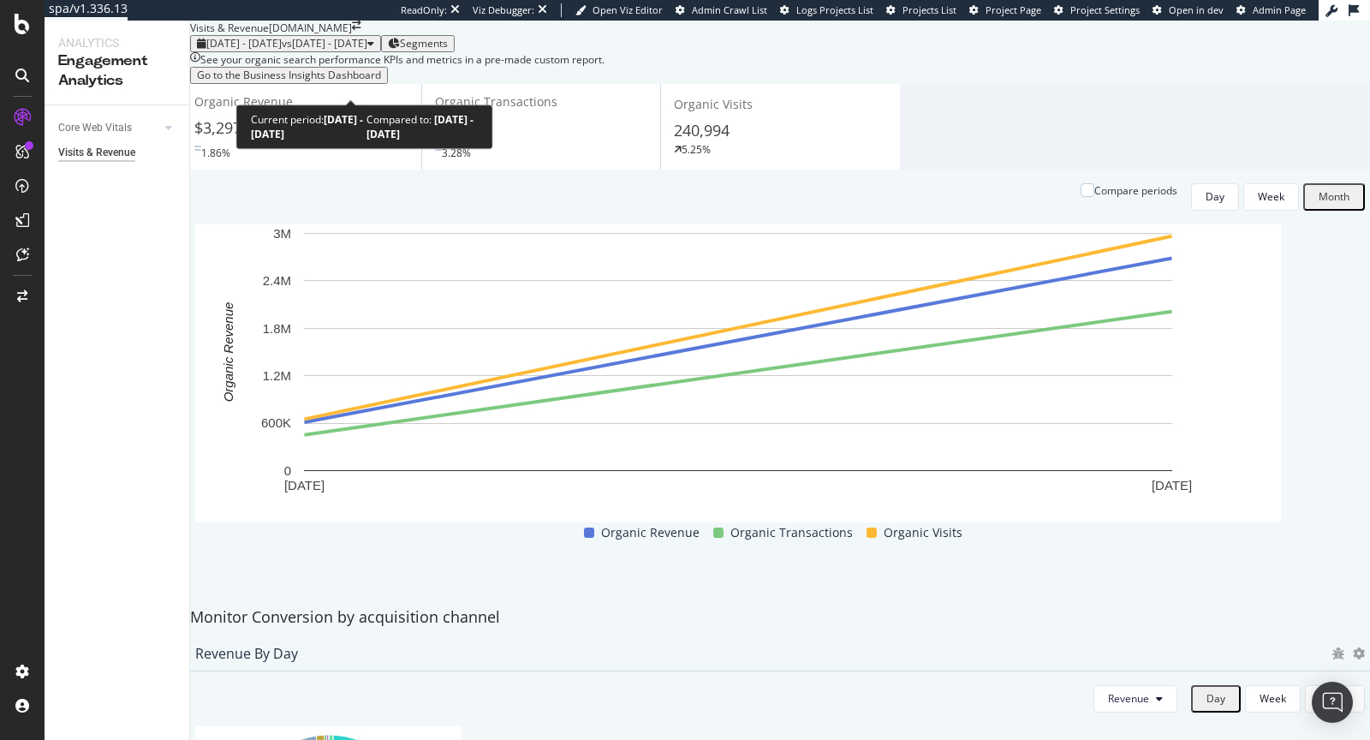
click at [367, 51] on span "vs 2025 Jun. 29th - Jul. 26th" at bounding box center [325, 43] width 86 height 15
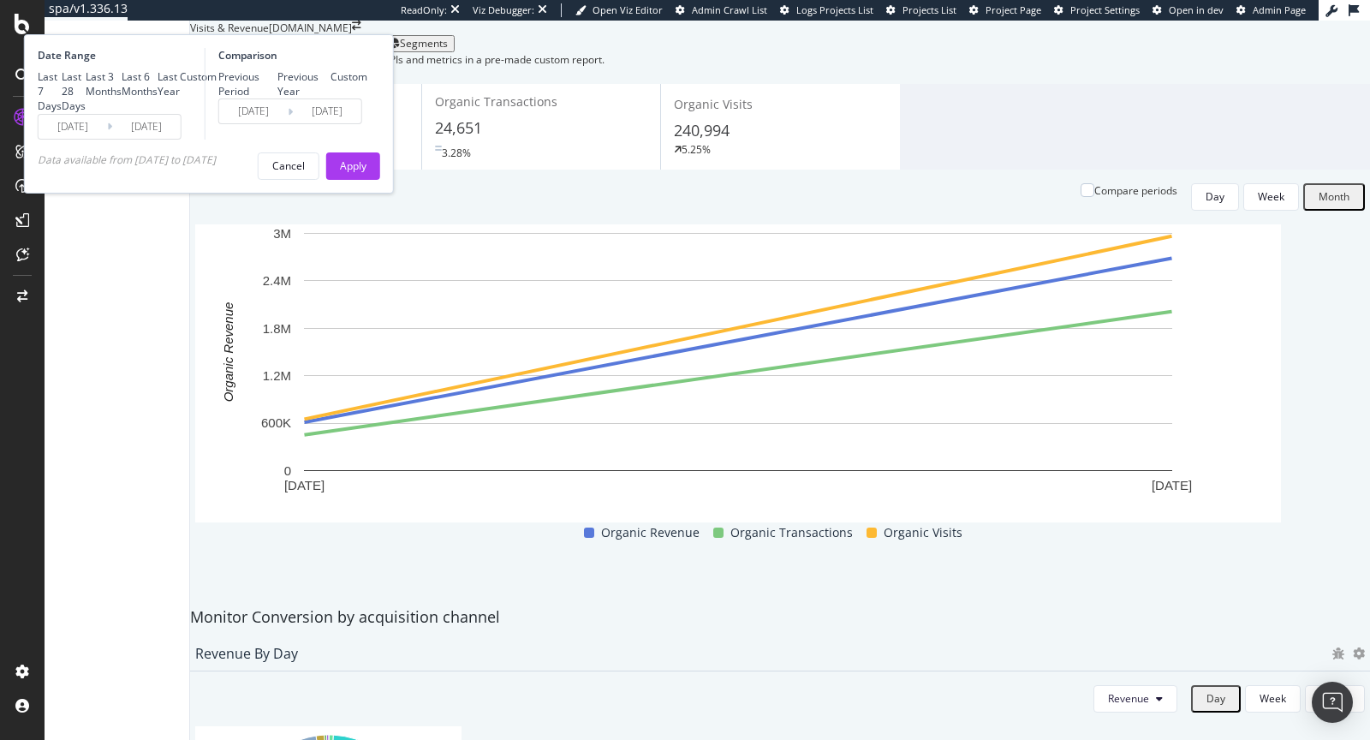
click at [180, 98] on div "Last Year" at bounding box center [169, 83] width 22 height 29
type input "2024/08/24"
type input "2023/08/25"
type input "2024/08/23"
click at [158, 98] on div "Last 6 Months" at bounding box center [140, 83] width 36 height 29
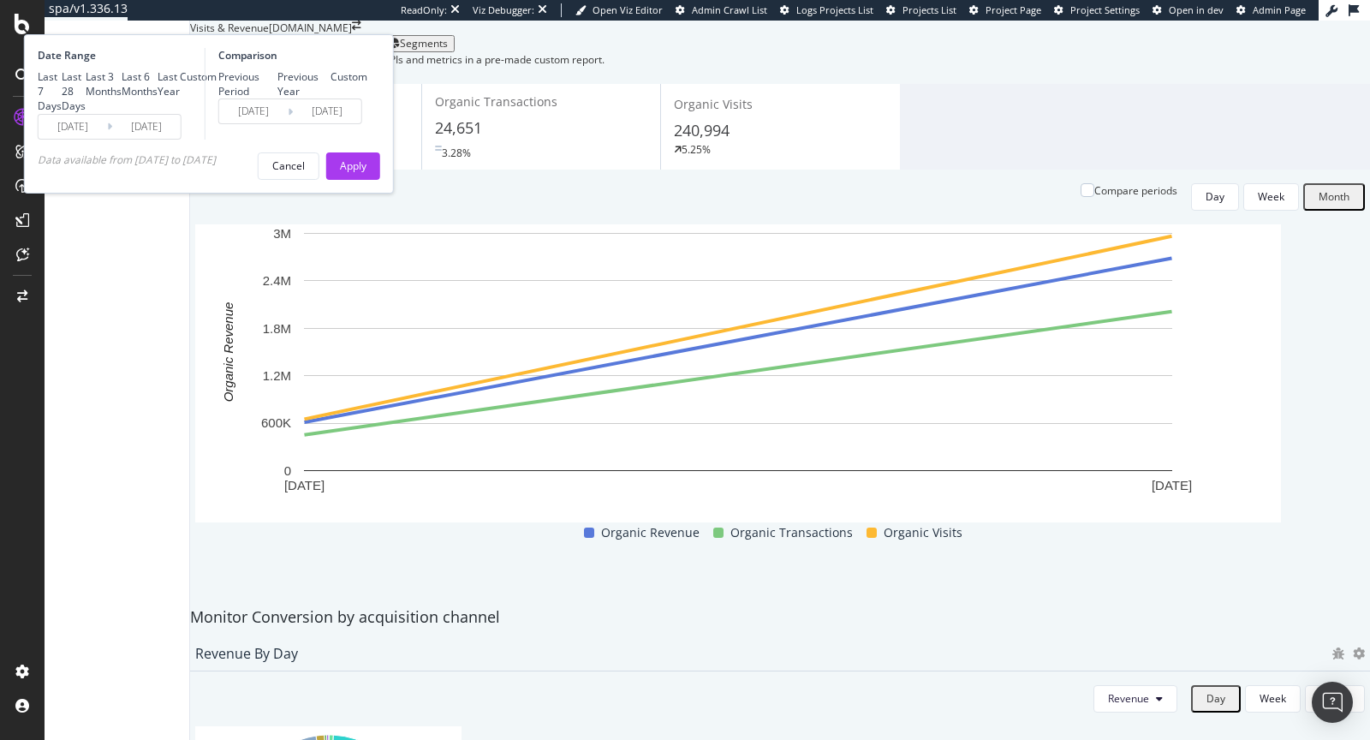
type input "2025/02/24"
type input "2024/08/27"
type input "2025/02/23"
click at [366, 173] on div "Apply" at bounding box center [353, 165] width 27 height 15
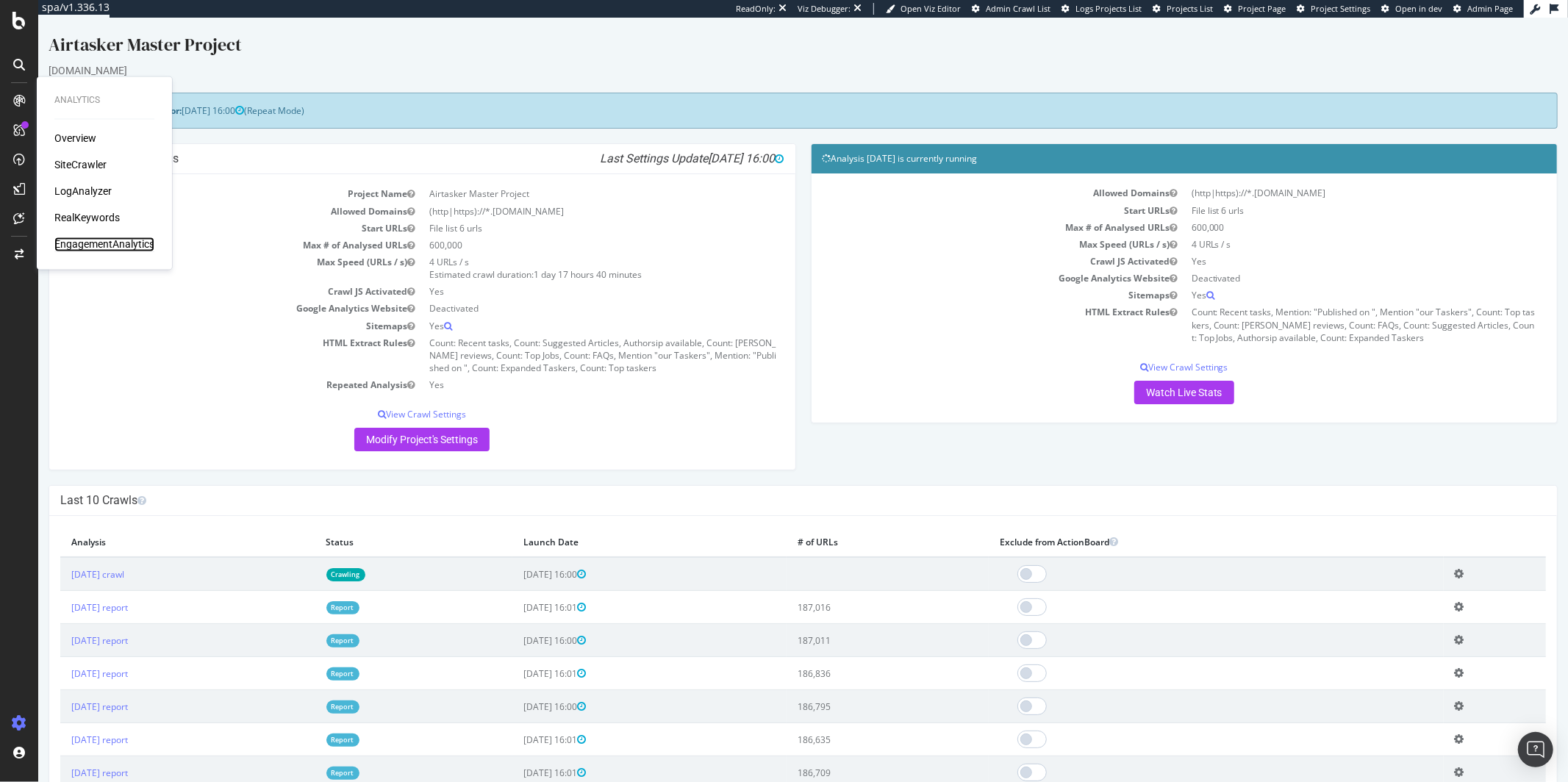
click at [91, 240] on div "EngagementAnalytics" at bounding box center [104, 244] width 100 height 15
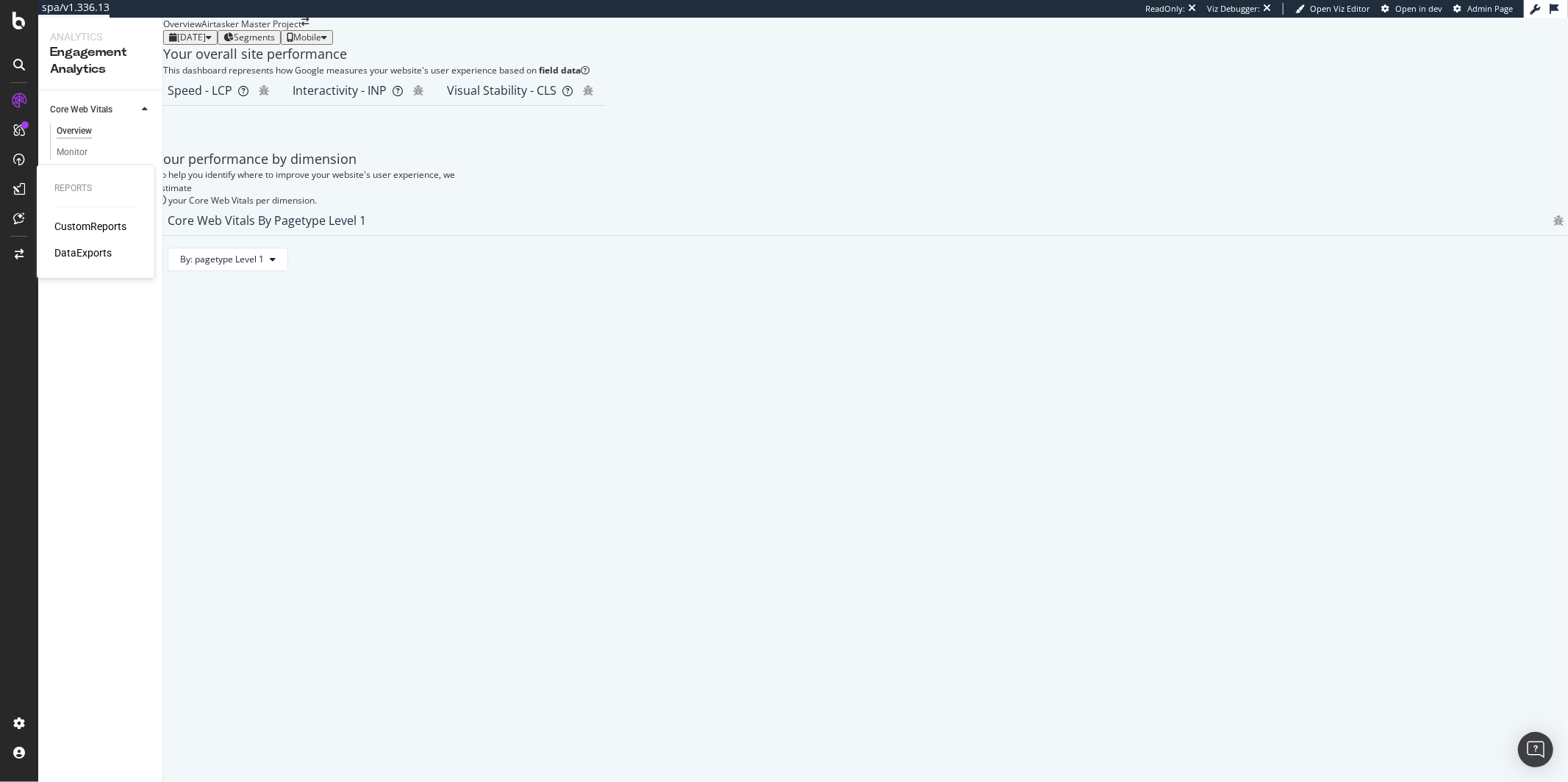
drag, startPoint x: 33, startPoint y: 190, endPoint x: 119, endPoint y: 172, distance: 87.9
click at [46, 179] on div "Reports CustomReports DataExports" at bounding box center [95, 221] width 106 height 107
click at [106, 178] on div "Visits & Revenue" at bounding box center [82, 173] width 64 height 15
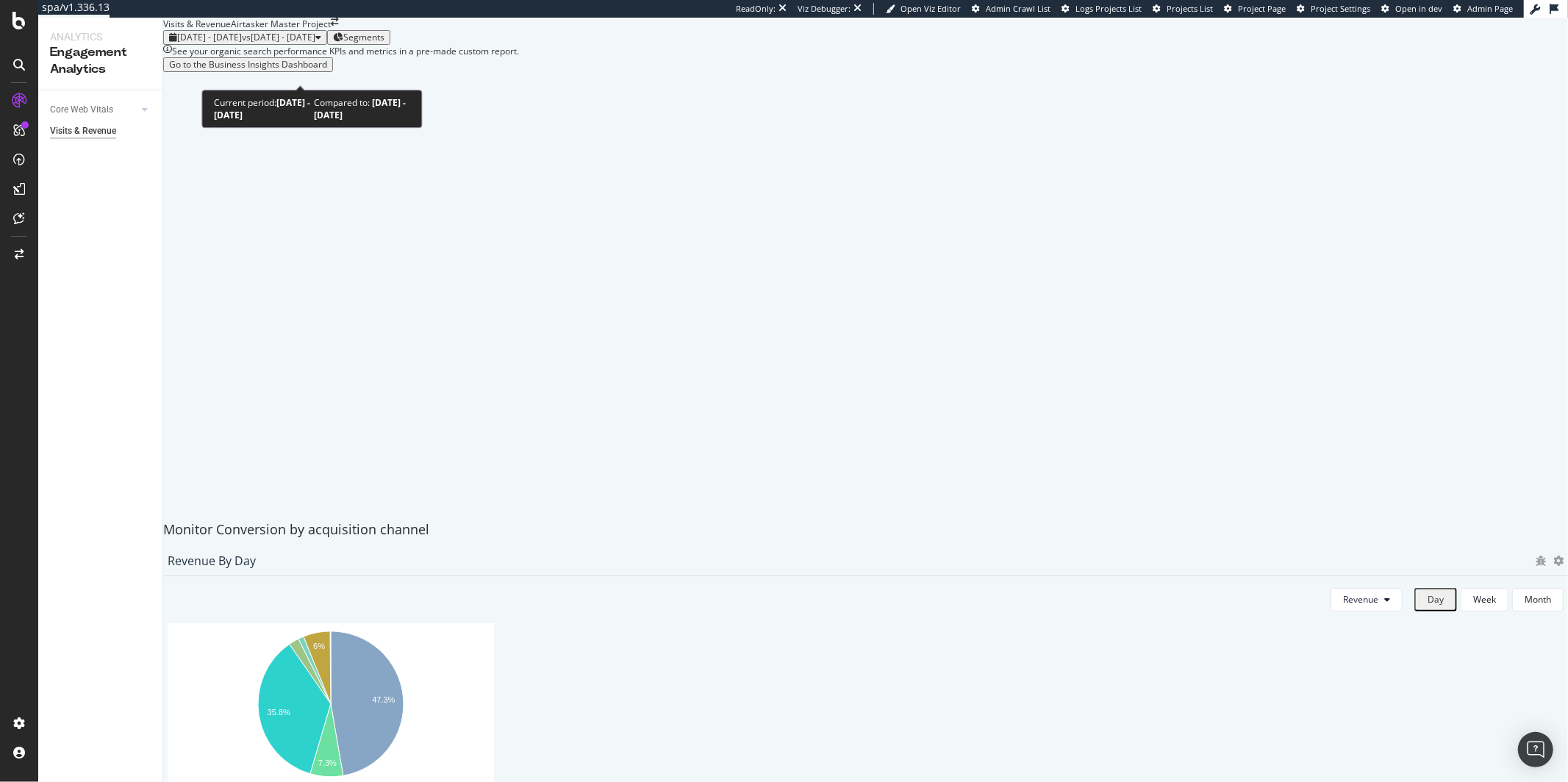
click at [315, 44] on span "vs [DATE] - [DATE]" at bounding box center [279, 37] width 74 height 13
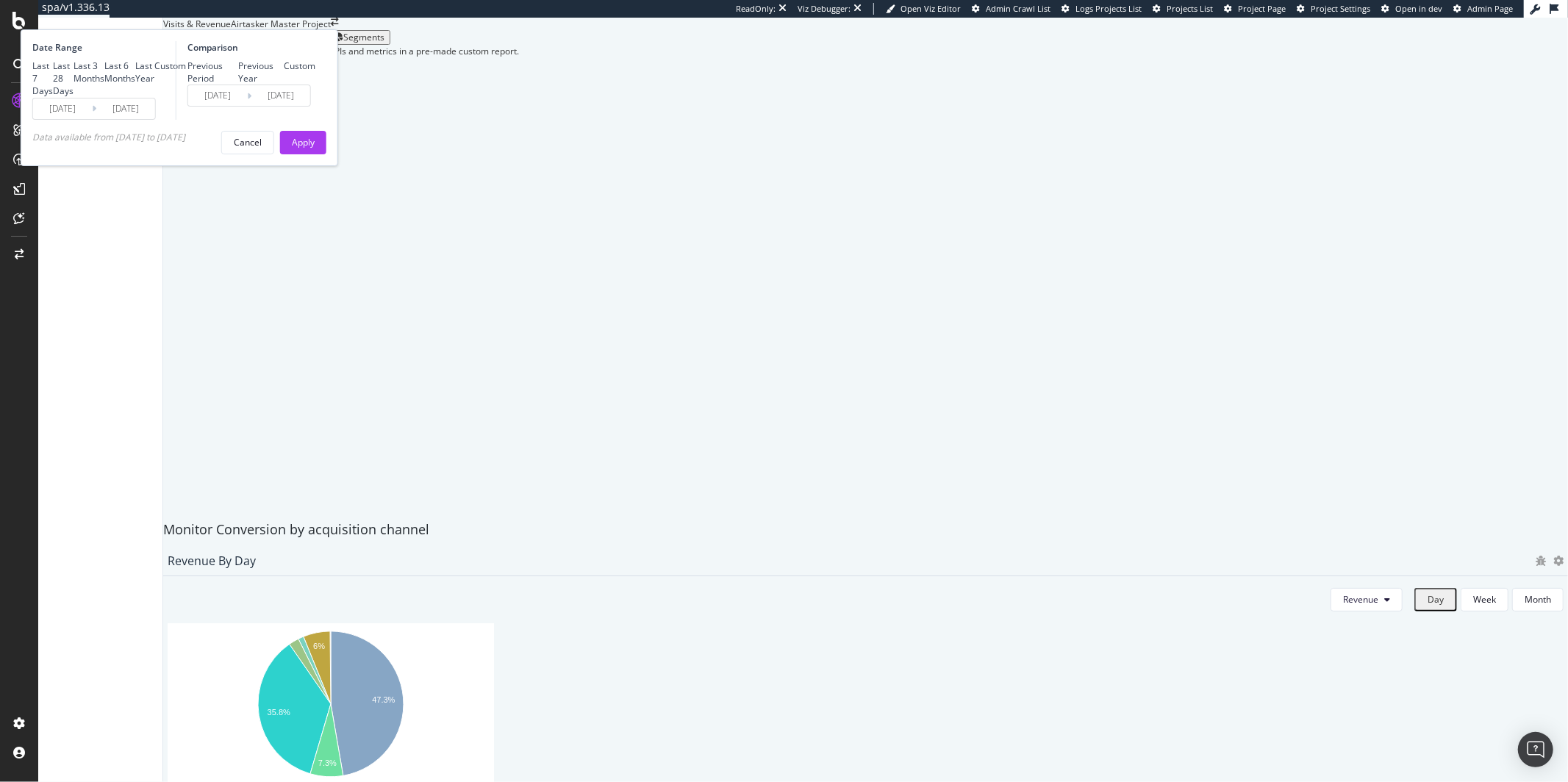
click at [136, 84] on div "Last 6 Months" at bounding box center [120, 71] width 31 height 25
type input "2025/02/25"
type input "2024/08/28"
type input "2025/02/24"
click at [314, 149] on div "Apply" at bounding box center [303, 142] width 23 height 13
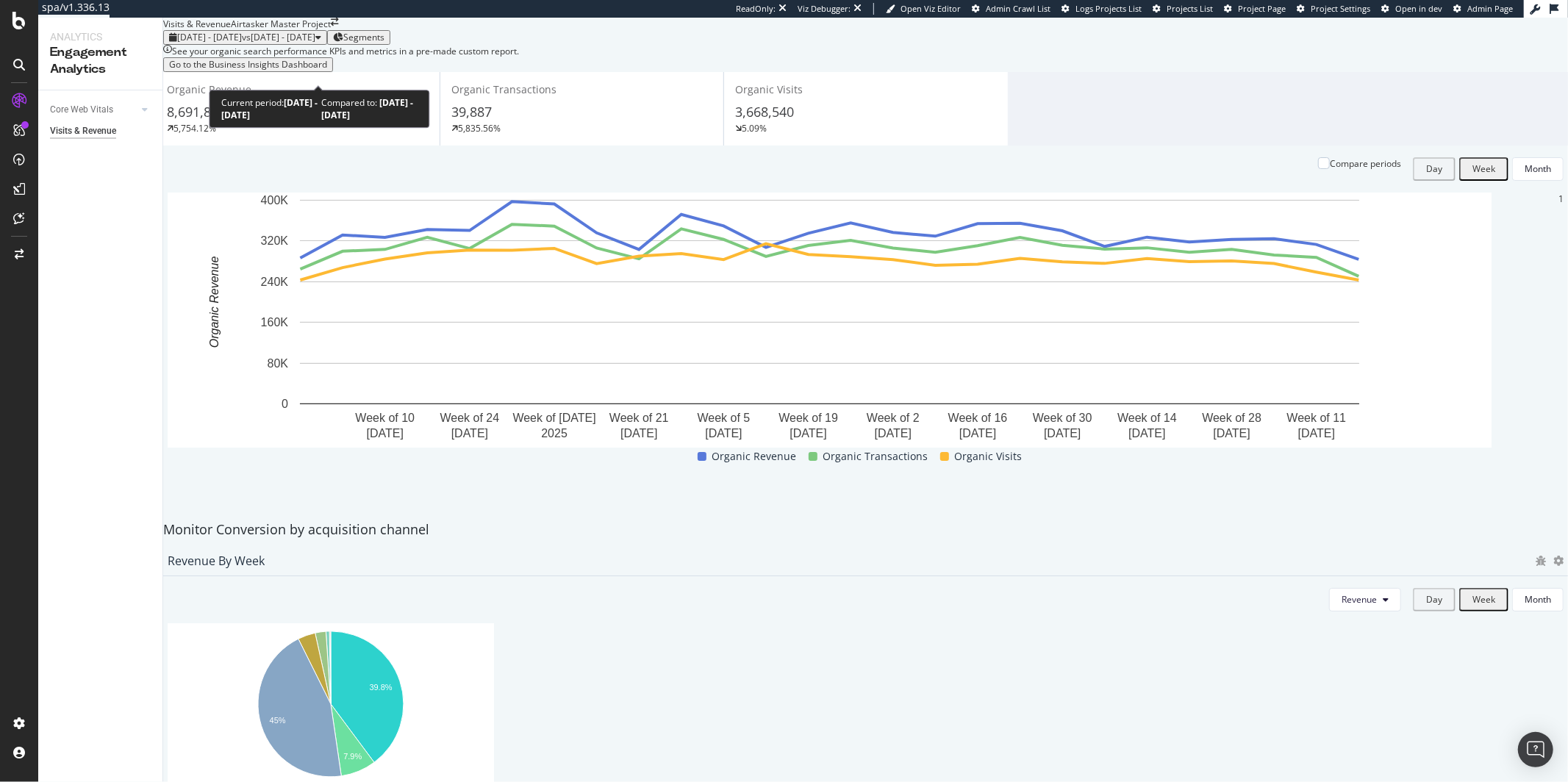
click at [315, 44] on span "vs 2024 Aug. 28th - 2025 Feb. 24th" at bounding box center [279, 37] width 74 height 13
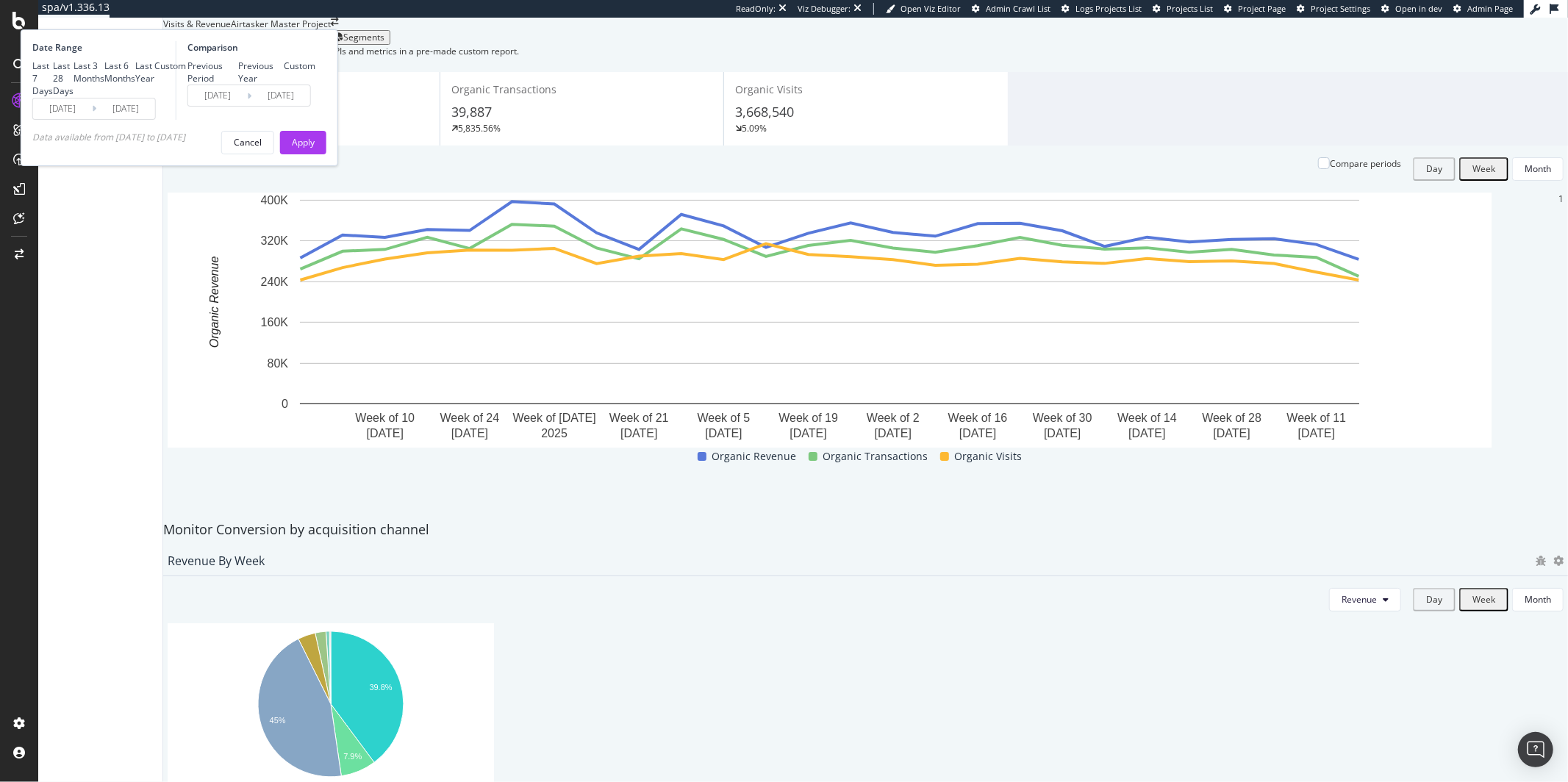
click at [155, 84] on div "Last Year" at bounding box center [145, 71] width 19 height 25
type input "[DATE]"
type input "2023/08/26"
type input "2024/08/24"
click at [326, 155] on button "Apply" at bounding box center [303, 142] width 46 height 23
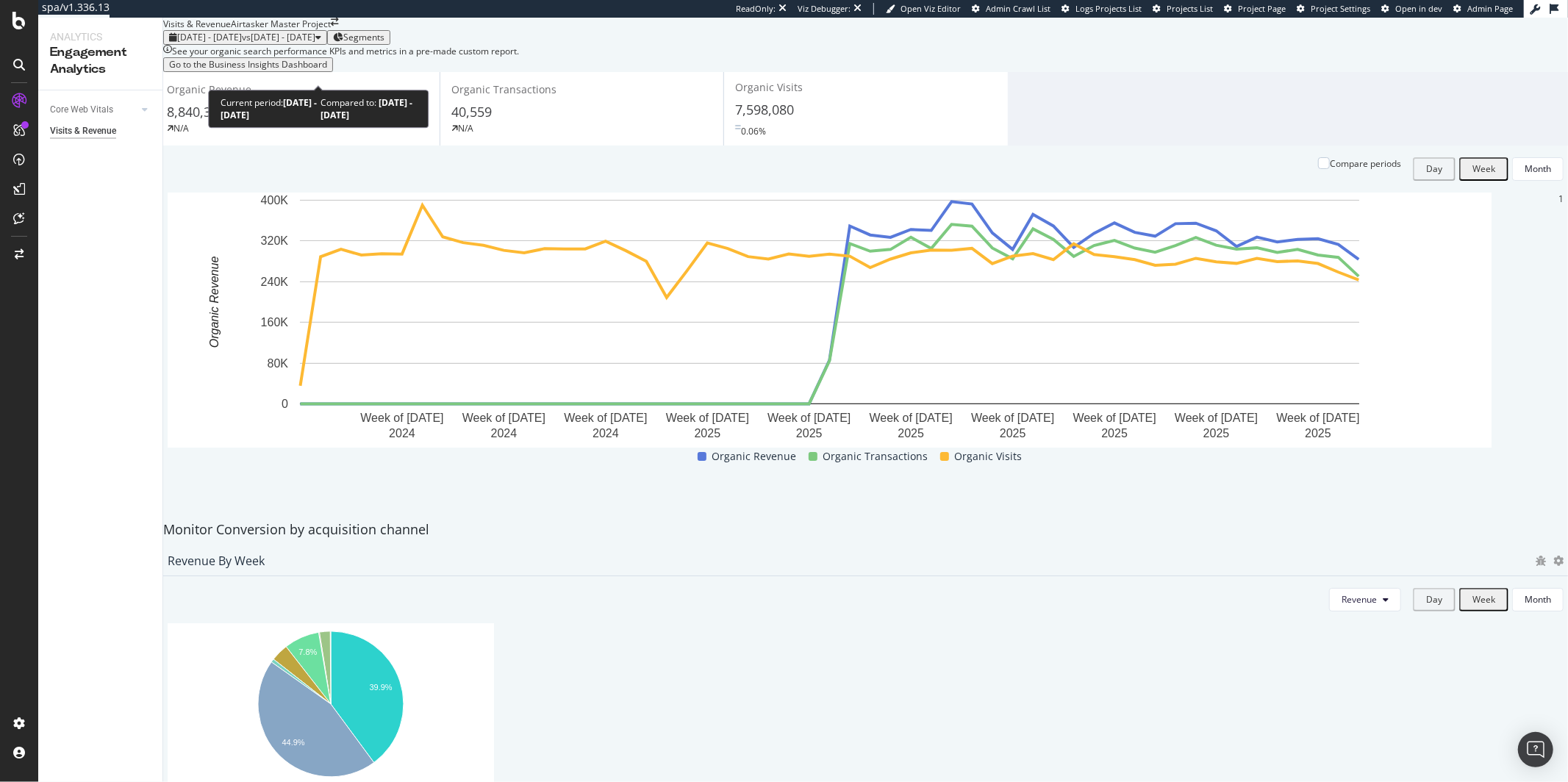
click at [315, 44] on span "vs 2023 Aug. 26th - 2024 Aug. 24th" at bounding box center [279, 37] width 74 height 13
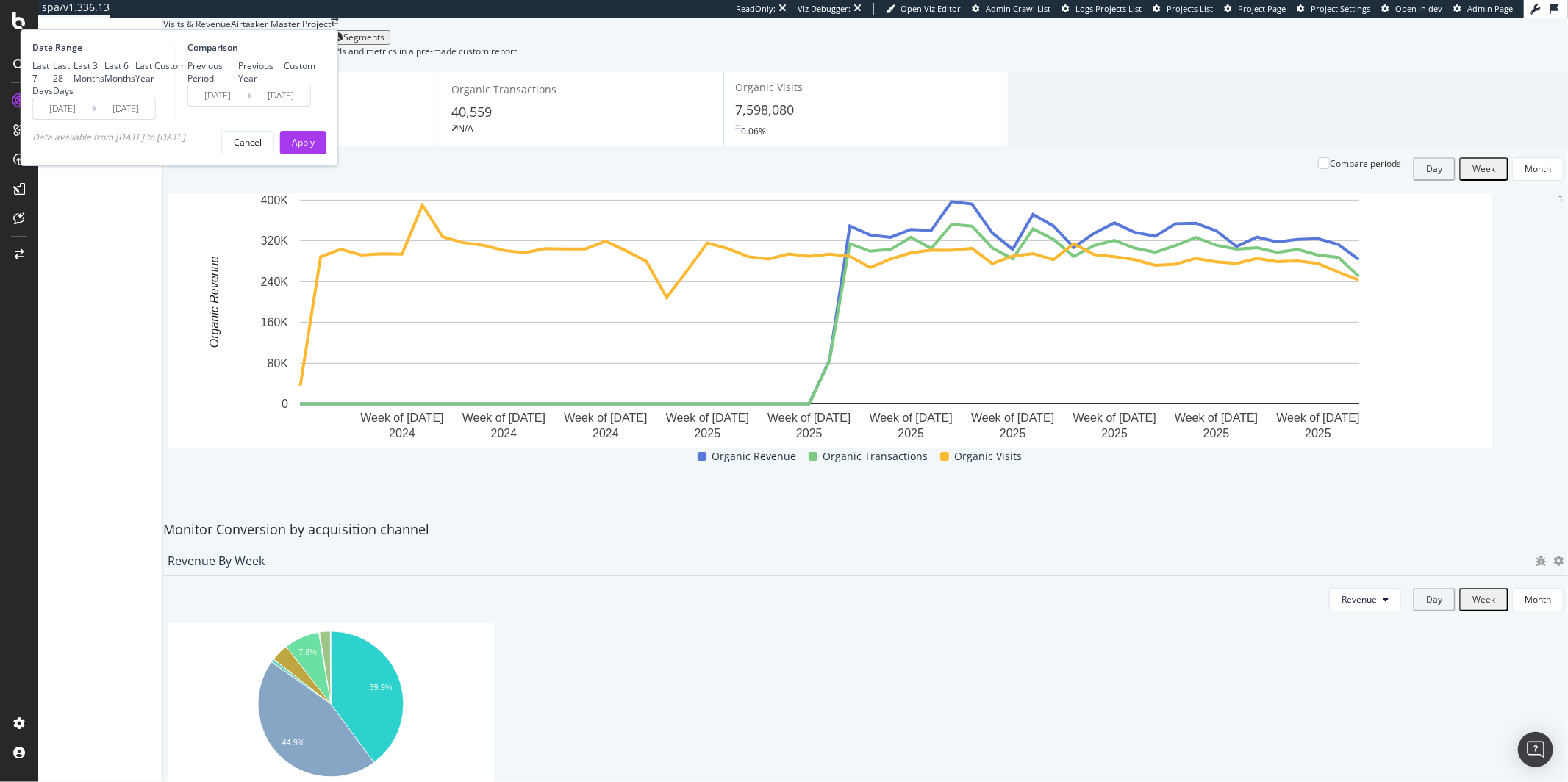
click at [283, 84] on div "Previous Year" at bounding box center [260, 71] width 46 height 25
type input "2023/08/27"
type input "[DATE]"
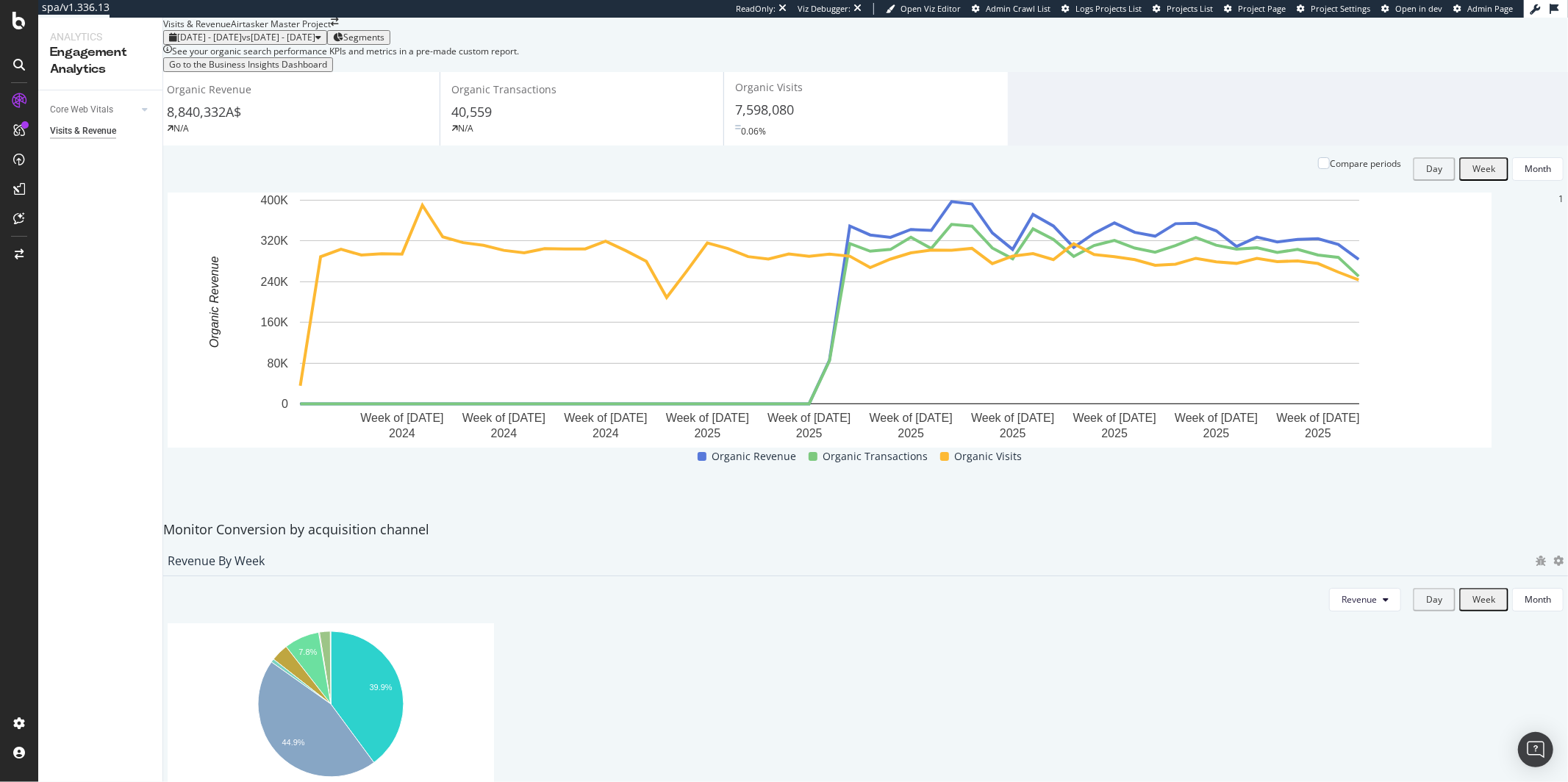
click at [863, 72] on div "See your organic search performance KPIs and metrics in a pre-made custom repor…" at bounding box center [866, 58] width 1405 height 27
click at [674, 72] on div "See your organic search performance KPIs and metrics in a pre-made custom repor…" at bounding box center [866, 58] width 1405 height 27
click at [621, 122] on div "40,559" at bounding box center [582, 112] width 261 height 19
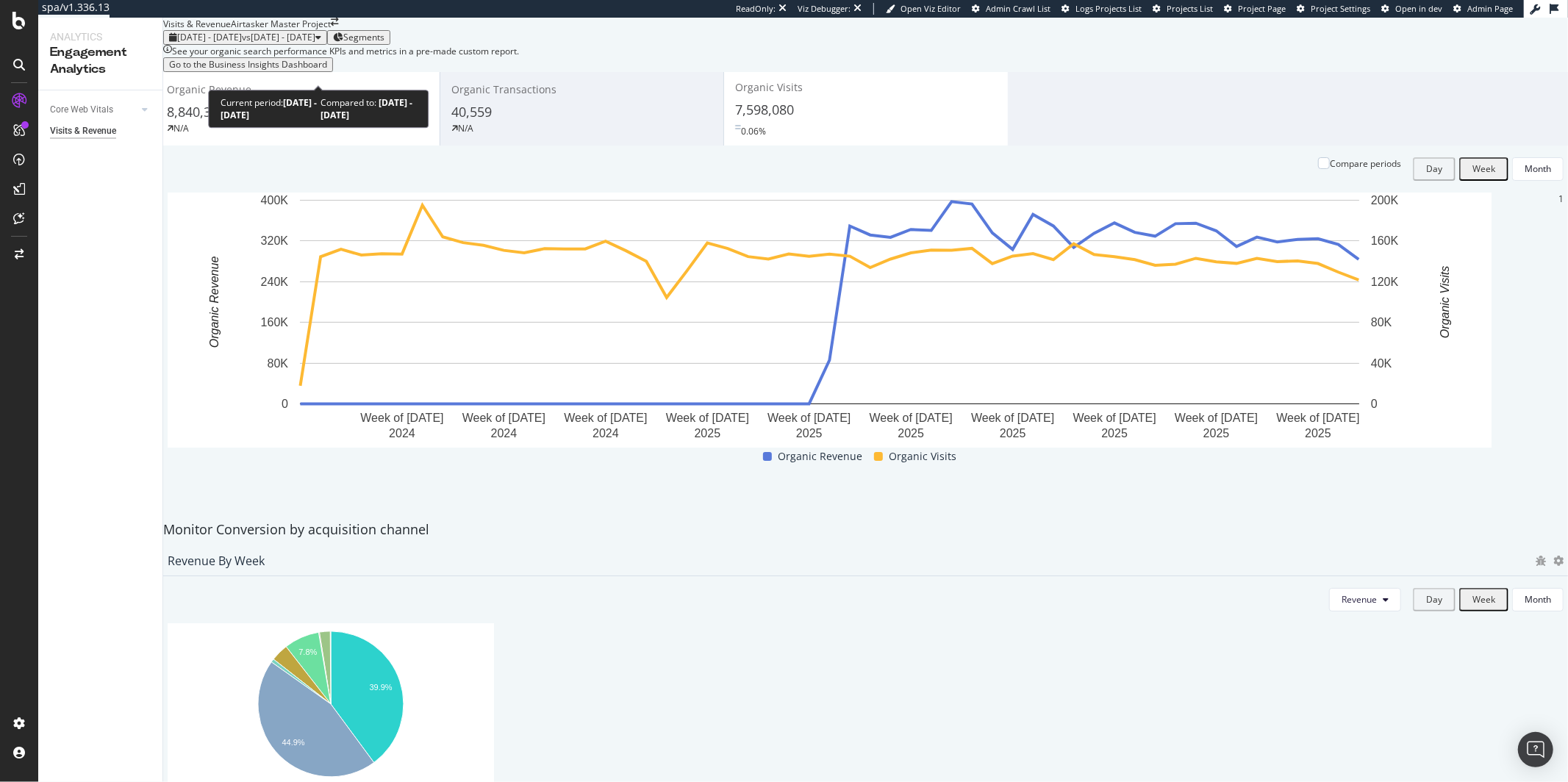
click at [315, 44] on span "vs 2023 Aug. 26th - 2024 Aug. 24th" at bounding box center [279, 37] width 74 height 13
click at [763, 45] on div "2024 Aug. 25th - 2025 Aug. 24th vs 2023 Aug. 26th - 2024 Aug. 24th Segments" at bounding box center [866, 37] width 1405 height 15
click at [385, 44] on span "Segments" at bounding box center [364, 37] width 41 height 13
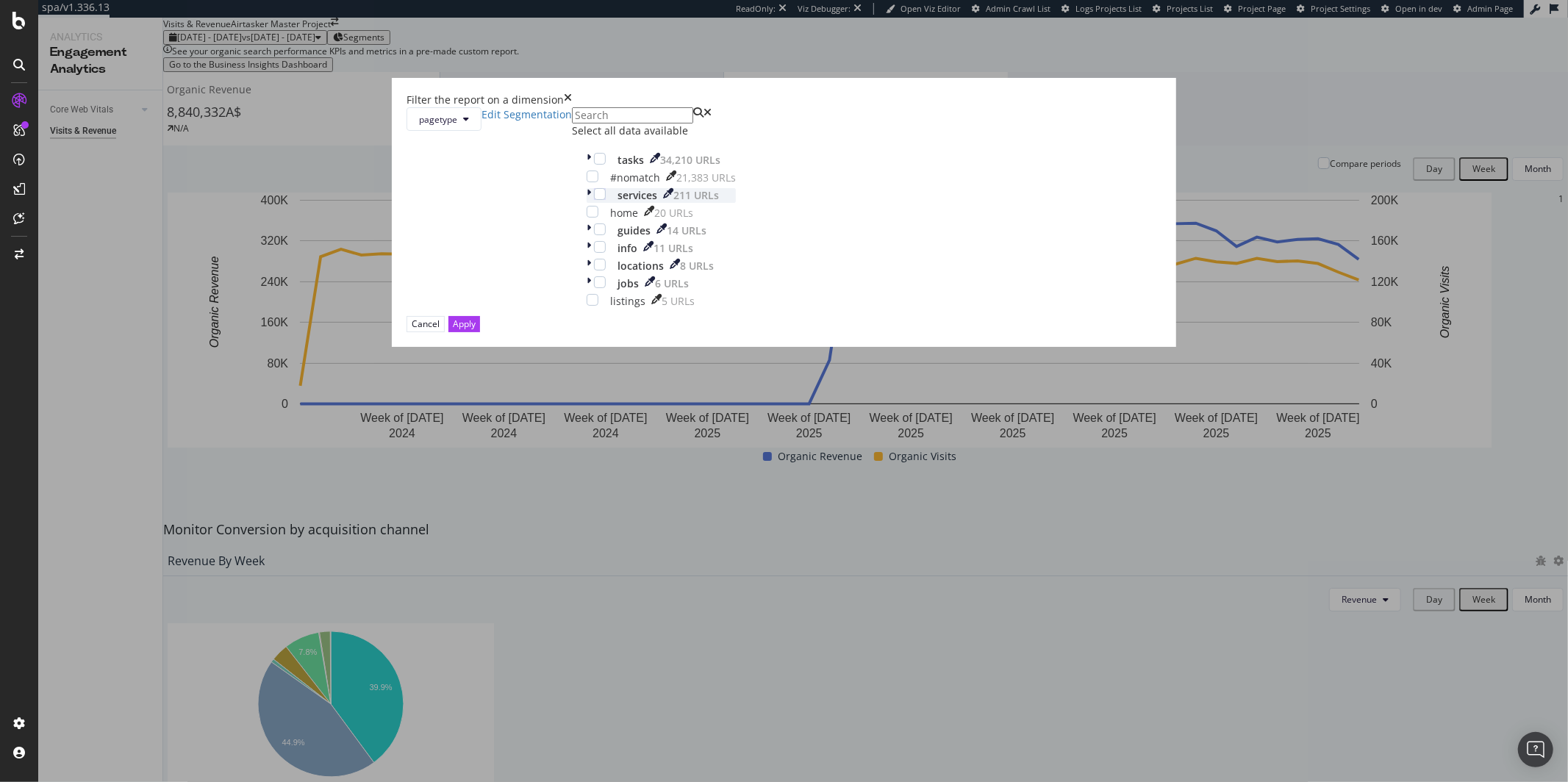
click at [594, 203] on div "modal" at bounding box center [590, 195] width 8 height 15
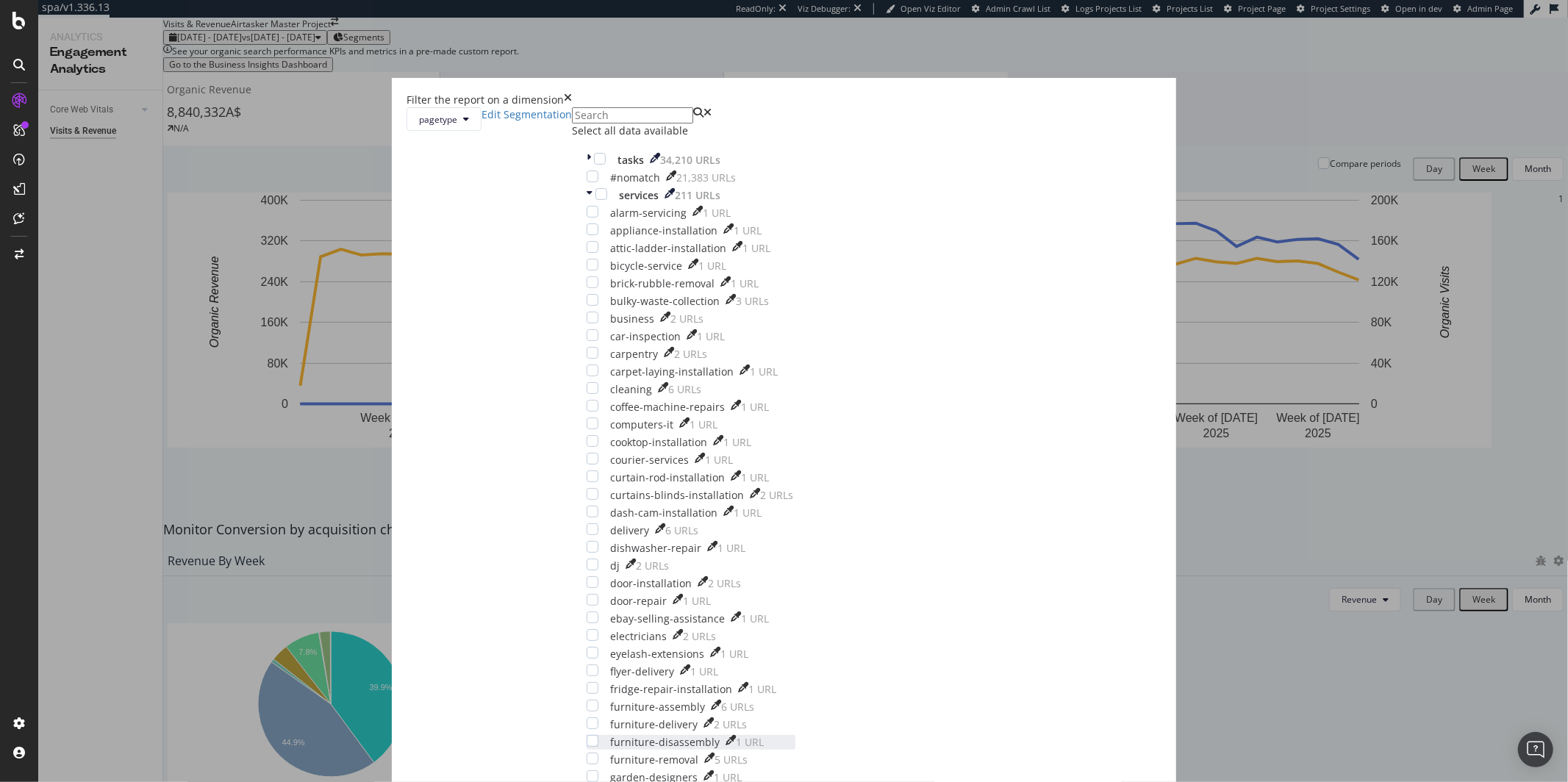
scroll to position [1084, 0]
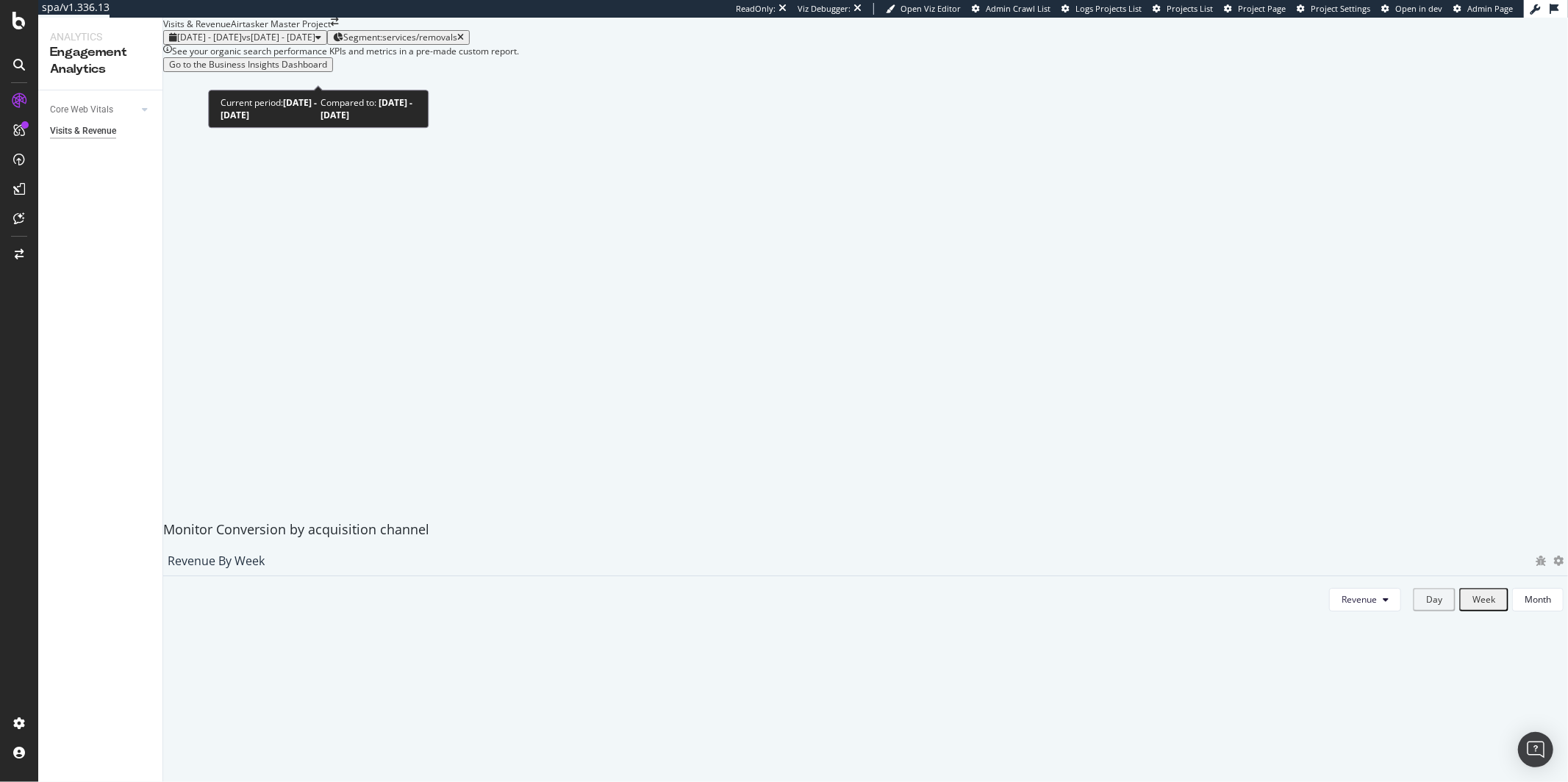
click at [315, 44] on span "vs 2023 Aug. 26th - 2024 Aug. 24th" at bounding box center [279, 37] width 74 height 13
click at [519, 58] on div "See your organic search performance KPIs and metrics in a pre-made custom repor…" at bounding box center [345, 51] width 347 height 13
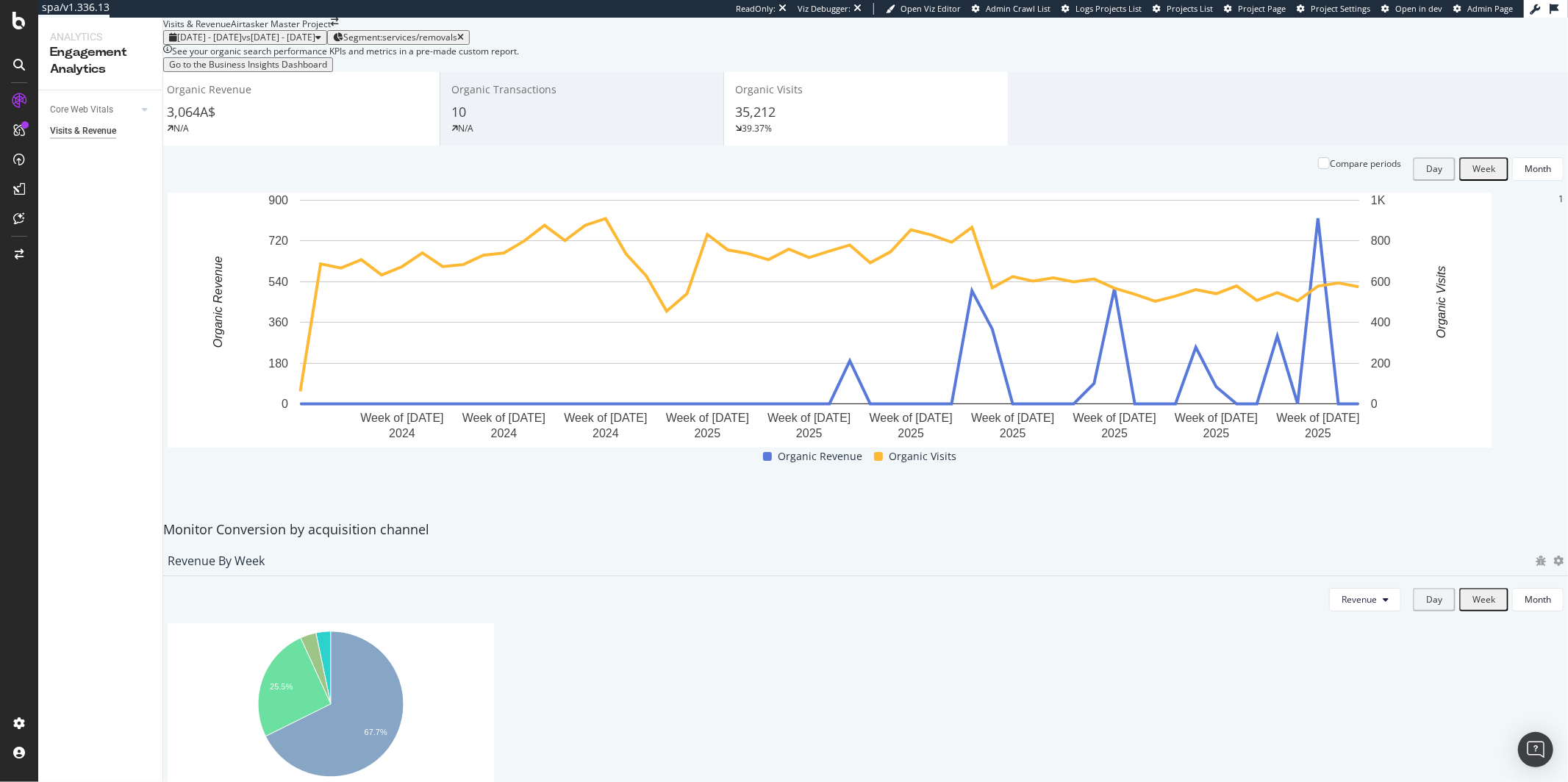
click at [304, 136] on div "N/A" at bounding box center [297, 128] width 262 height 13
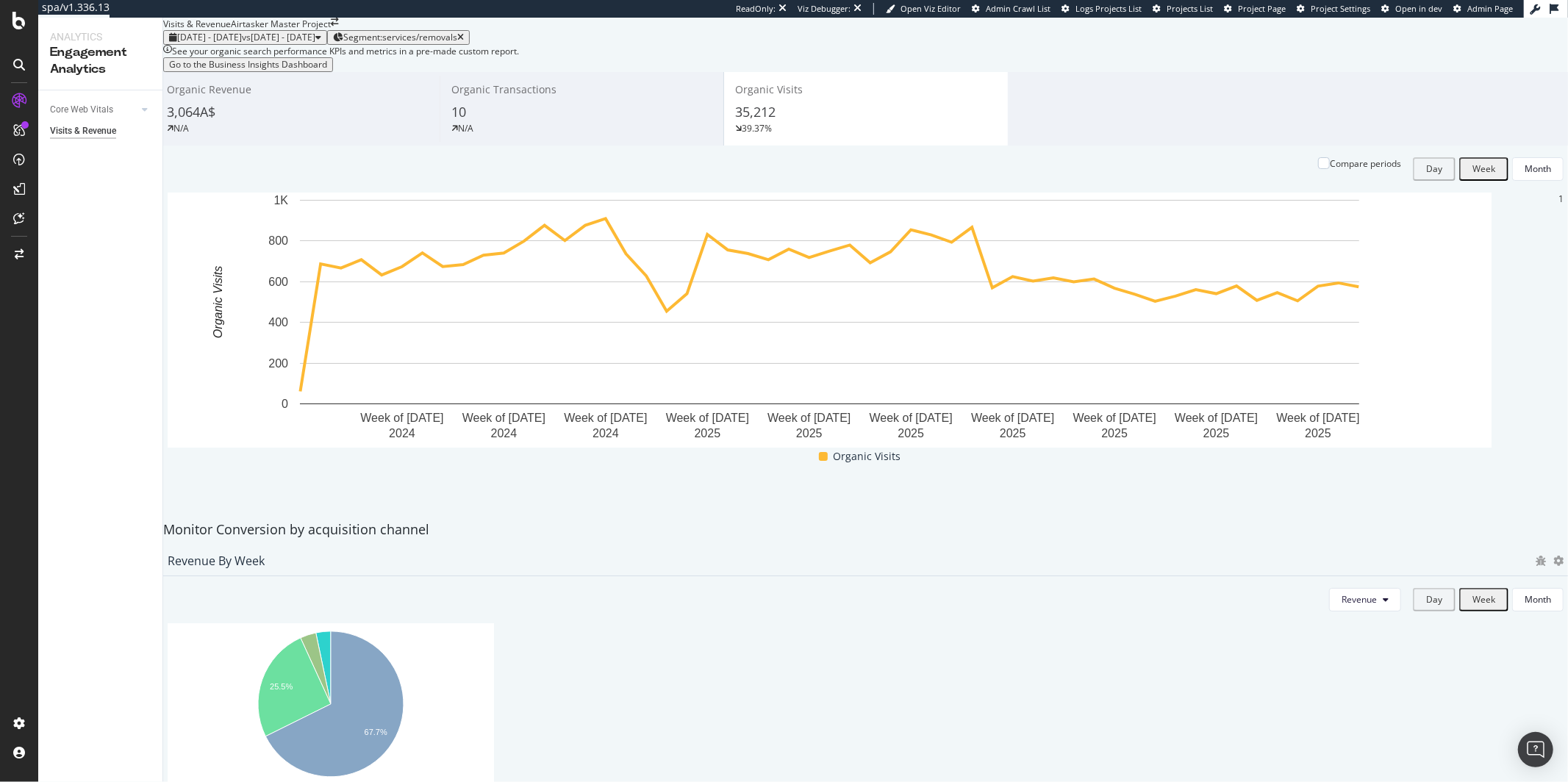
click at [1018, 171] on div "Organic Revenue 3,064A$ N/A Organic Transactions 10 N/A Organic Visits 35,212 3…" at bounding box center [865, 293] width 1419 height 441
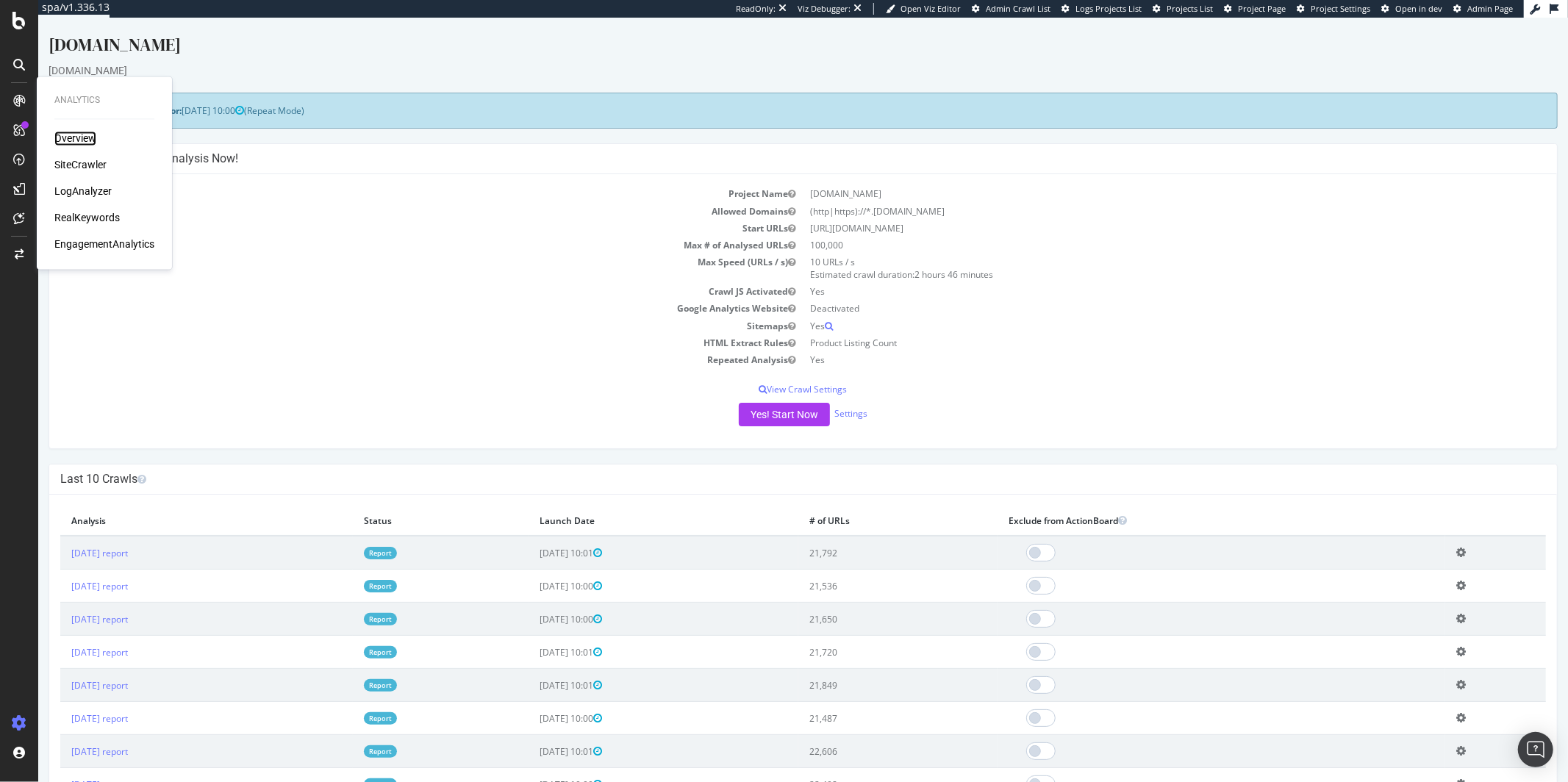
click at [71, 140] on div "Overview" at bounding box center [75, 138] width 42 height 15
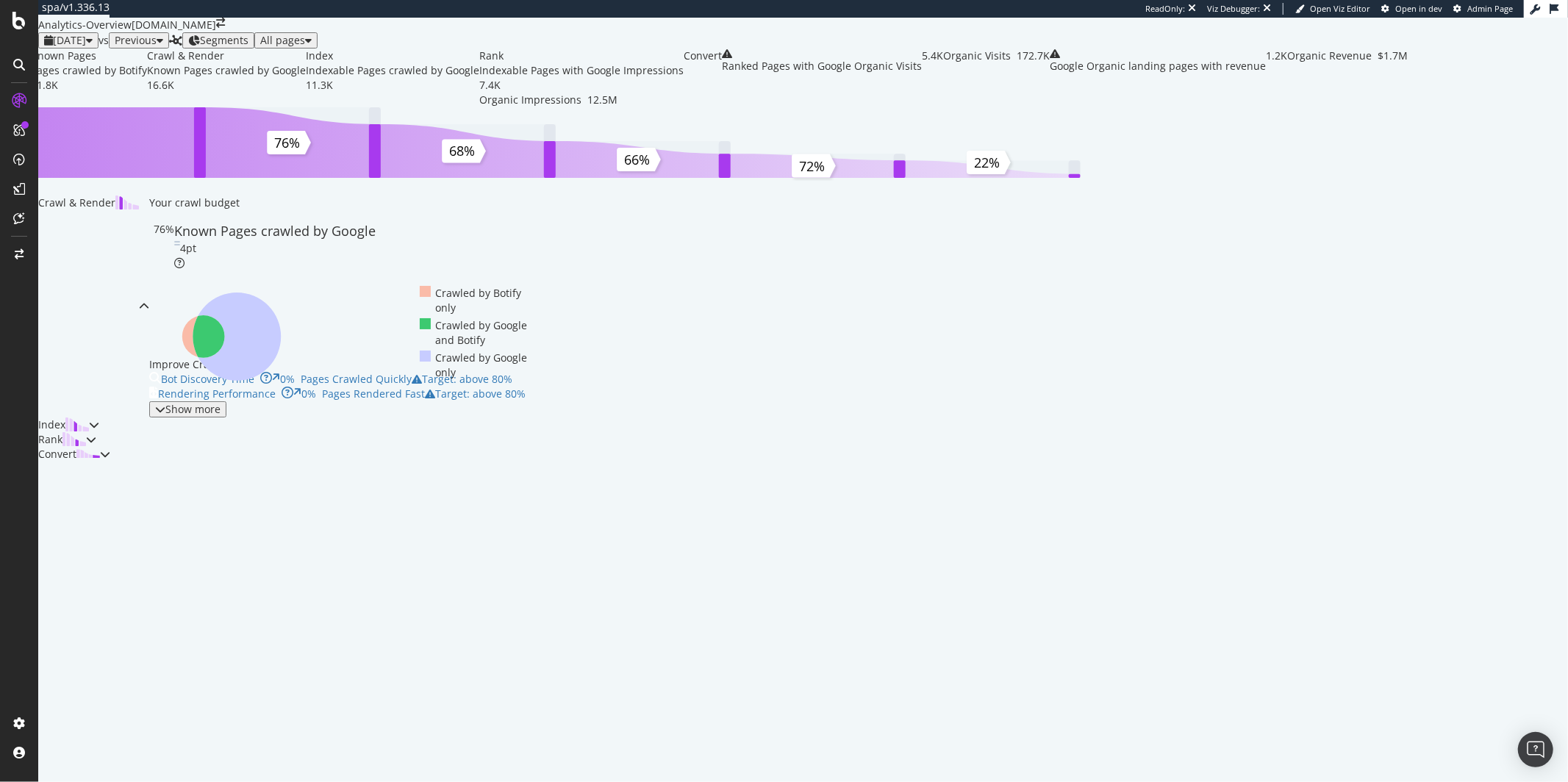
click at [156, 47] on span "Previous" at bounding box center [136, 40] width 42 height 14
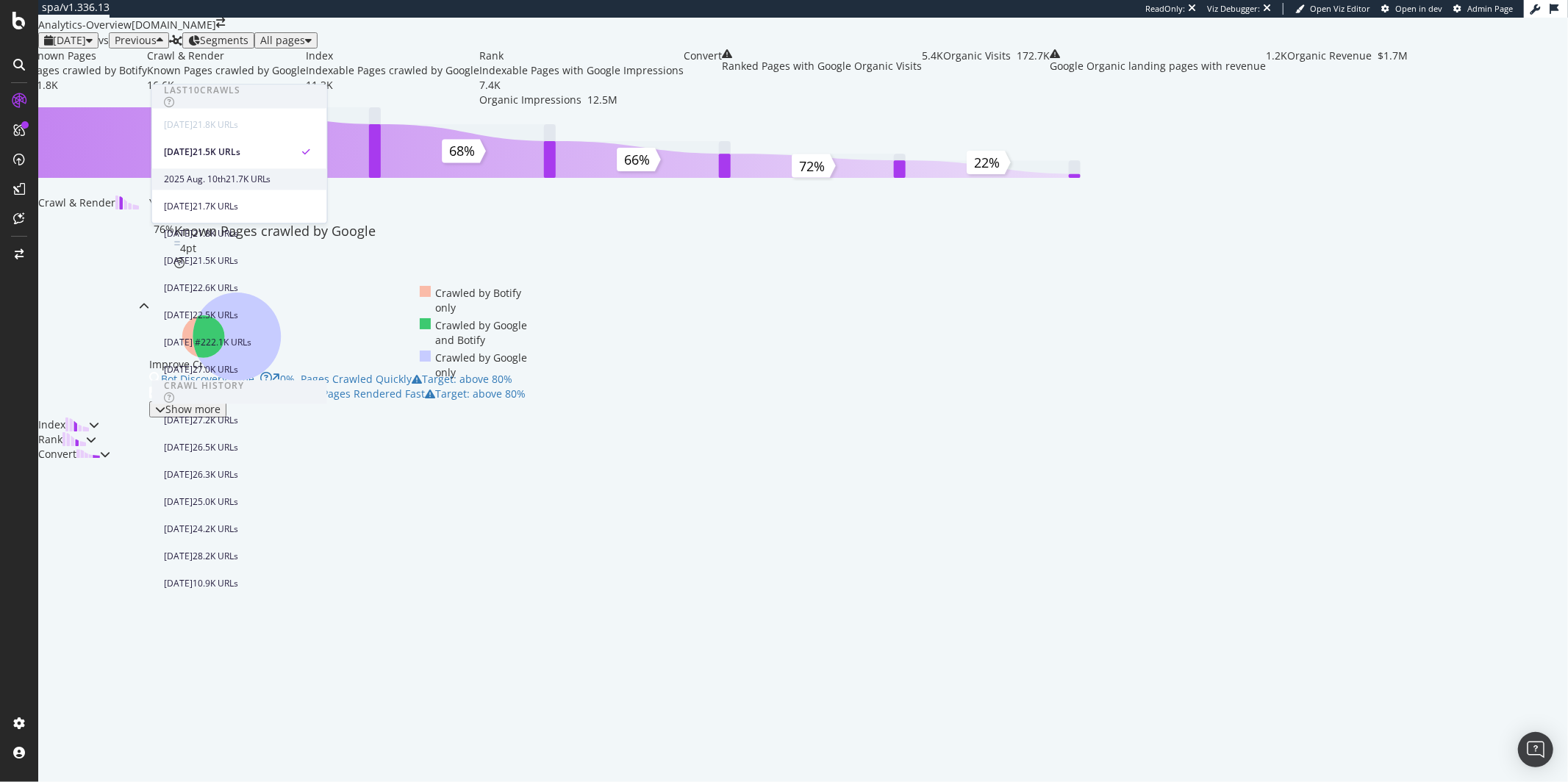
scroll to position [376, 0]
click at [259, 464] on div "[DATE] 26.3K URLs" at bounding box center [240, 474] width 175 height 21
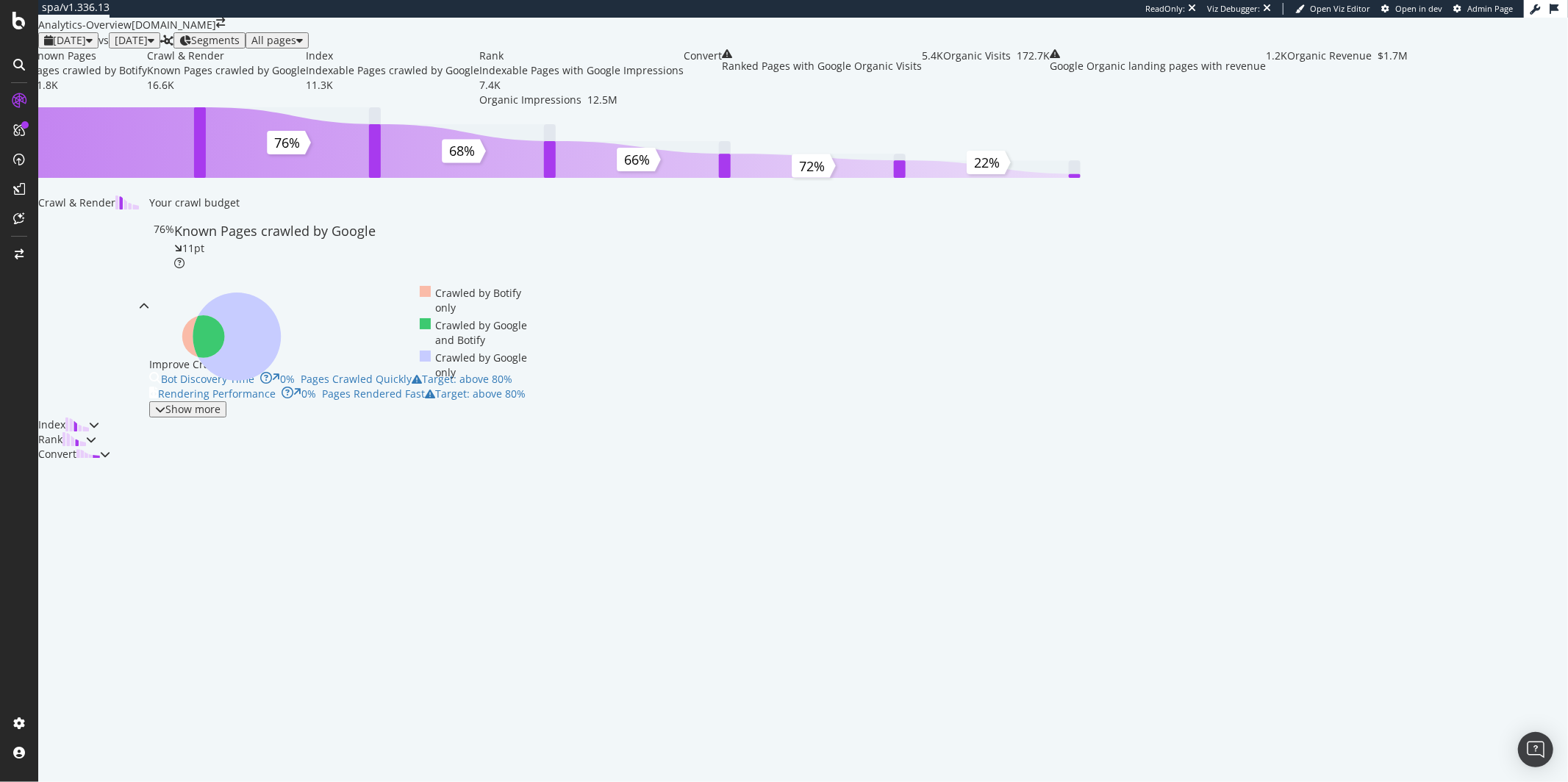
scroll to position [379, 0]
click at [89, 432] on div "Index" at bounding box center [64, 424] width 51 height 15
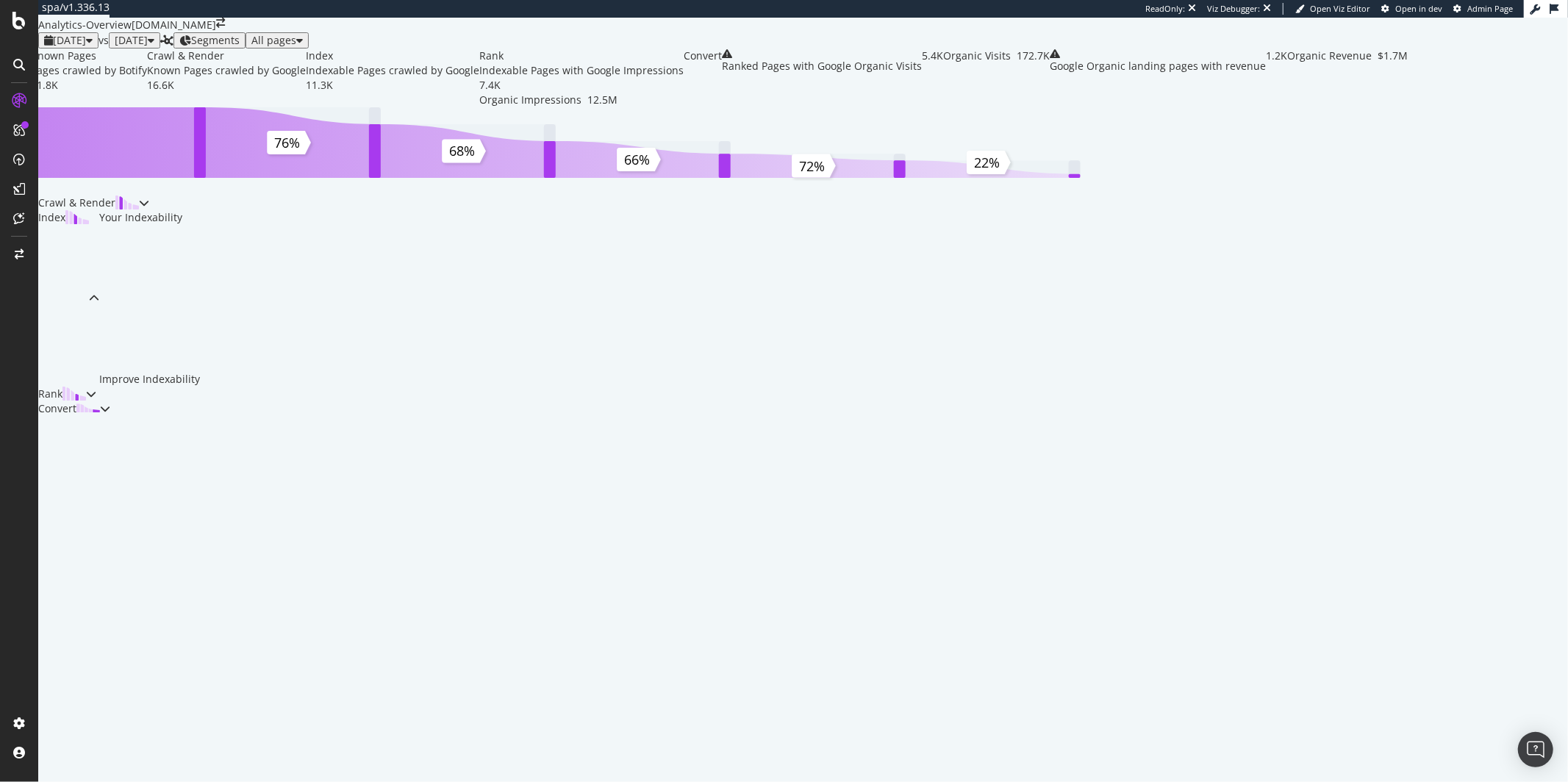
scroll to position [0, 0]
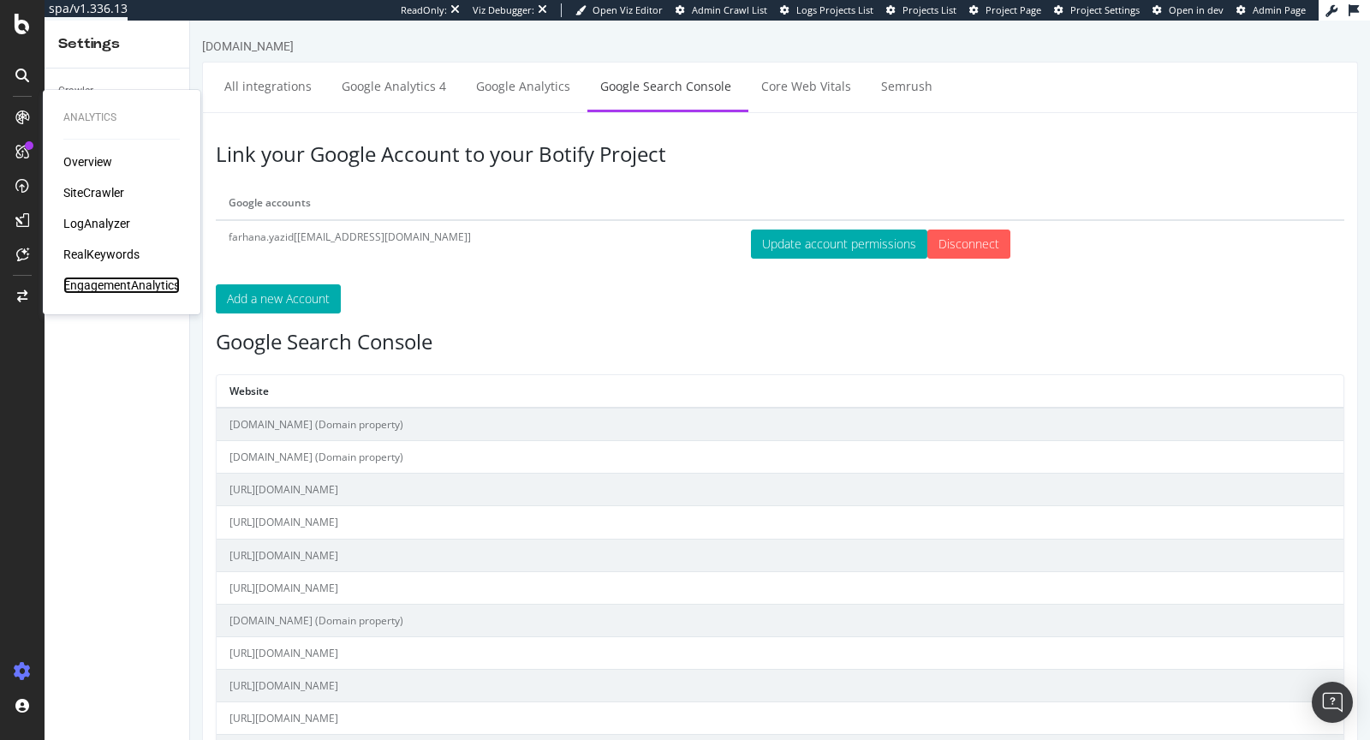
click at [116, 282] on div "EngagementAnalytics" at bounding box center [121, 284] width 116 height 17
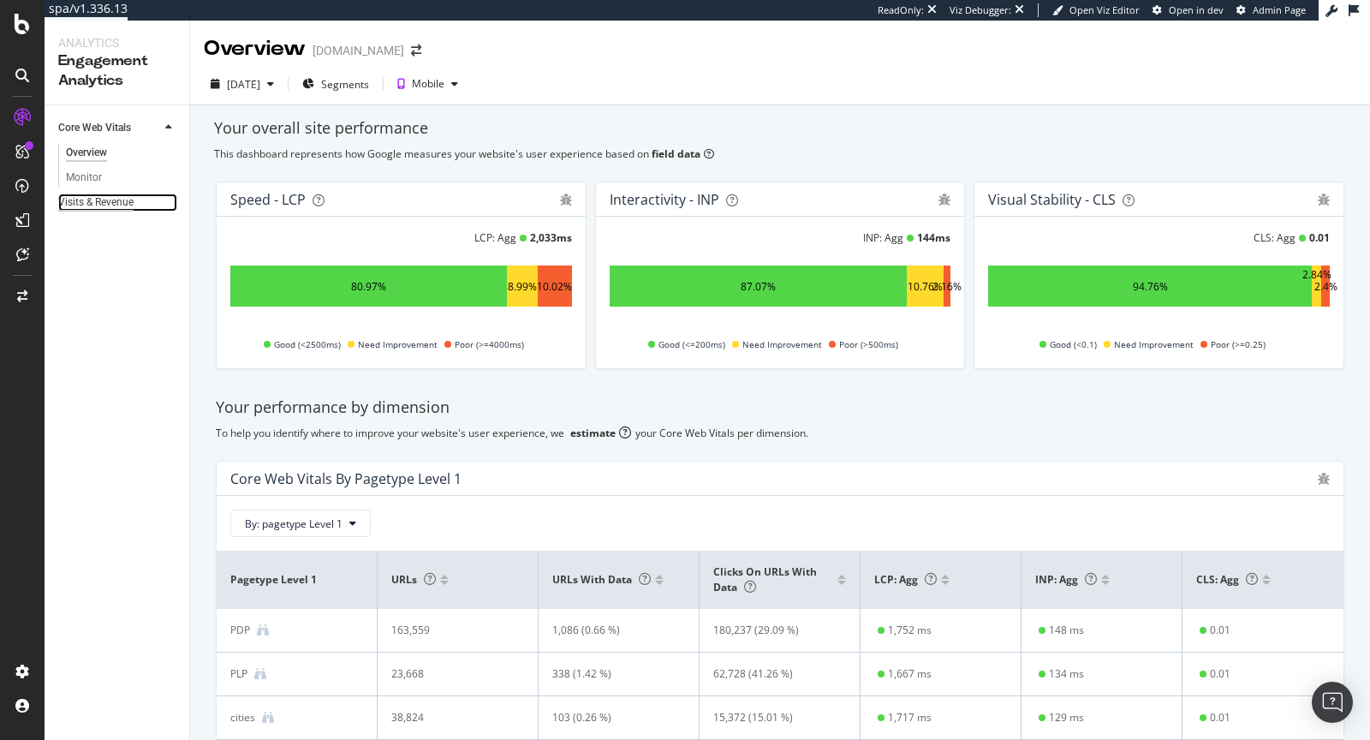
click at [105, 199] on div "Visits & Revenue" at bounding box center [95, 202] width 75 height 18
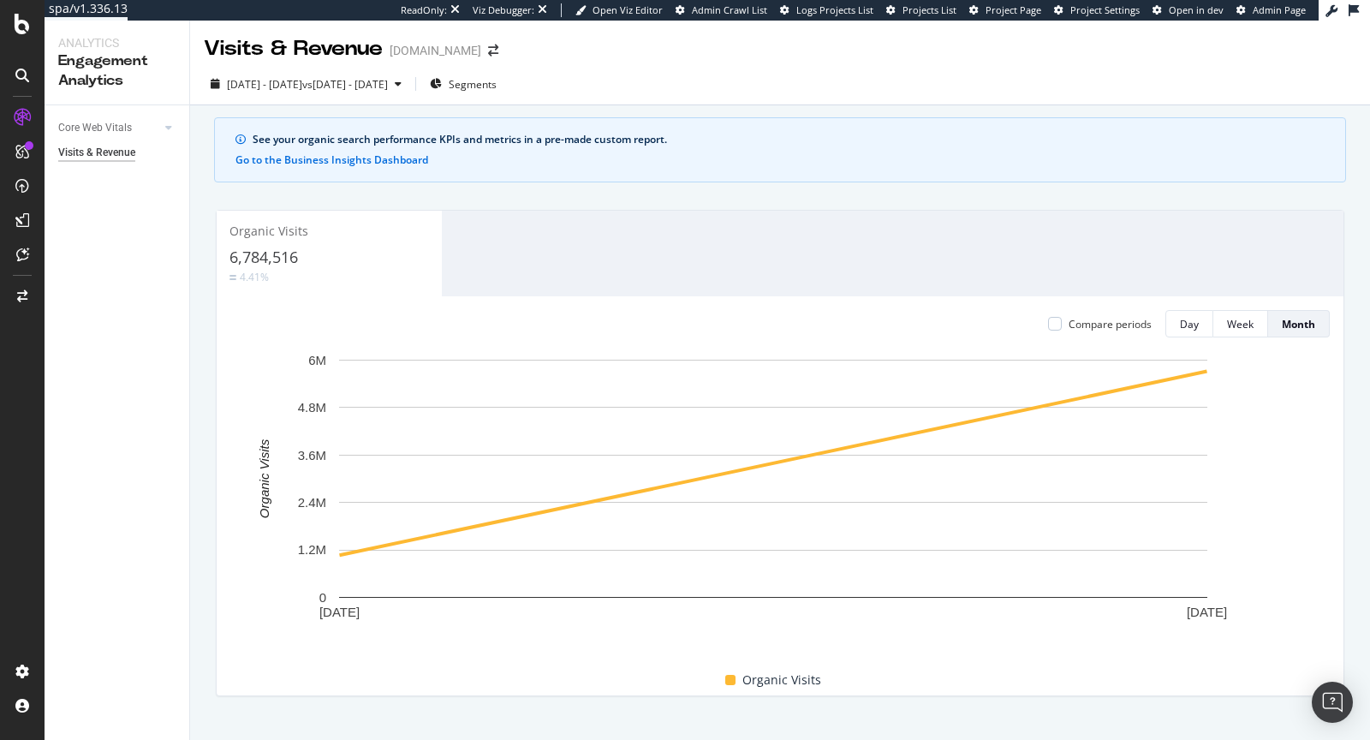
click at [425, 101] on div "[DATE] - [DATE] vs [DATE] - [DATE] Segments" at bounding box center [780, 87] width 1180 height 34
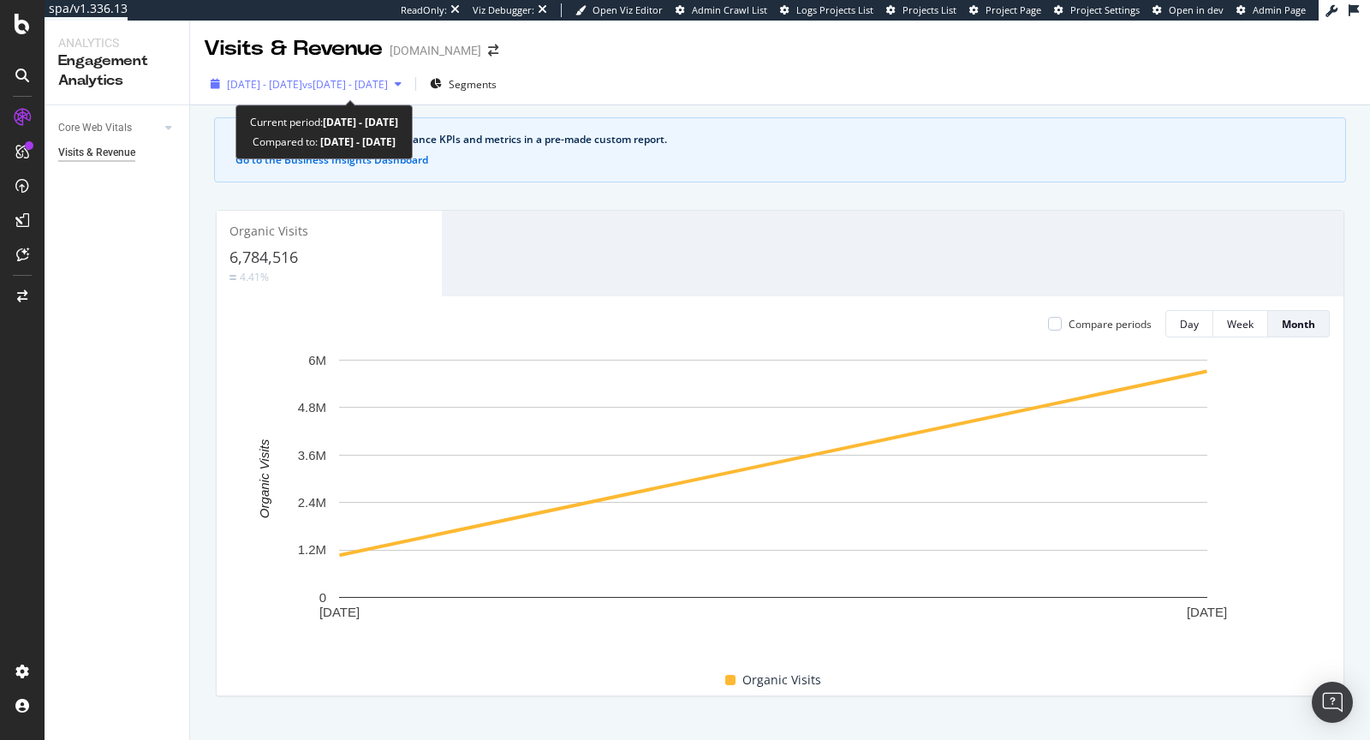
click at [388, 86] on span "vs [DATE] - [DATE]" at bounding box center [345, 84] width 86 height 15
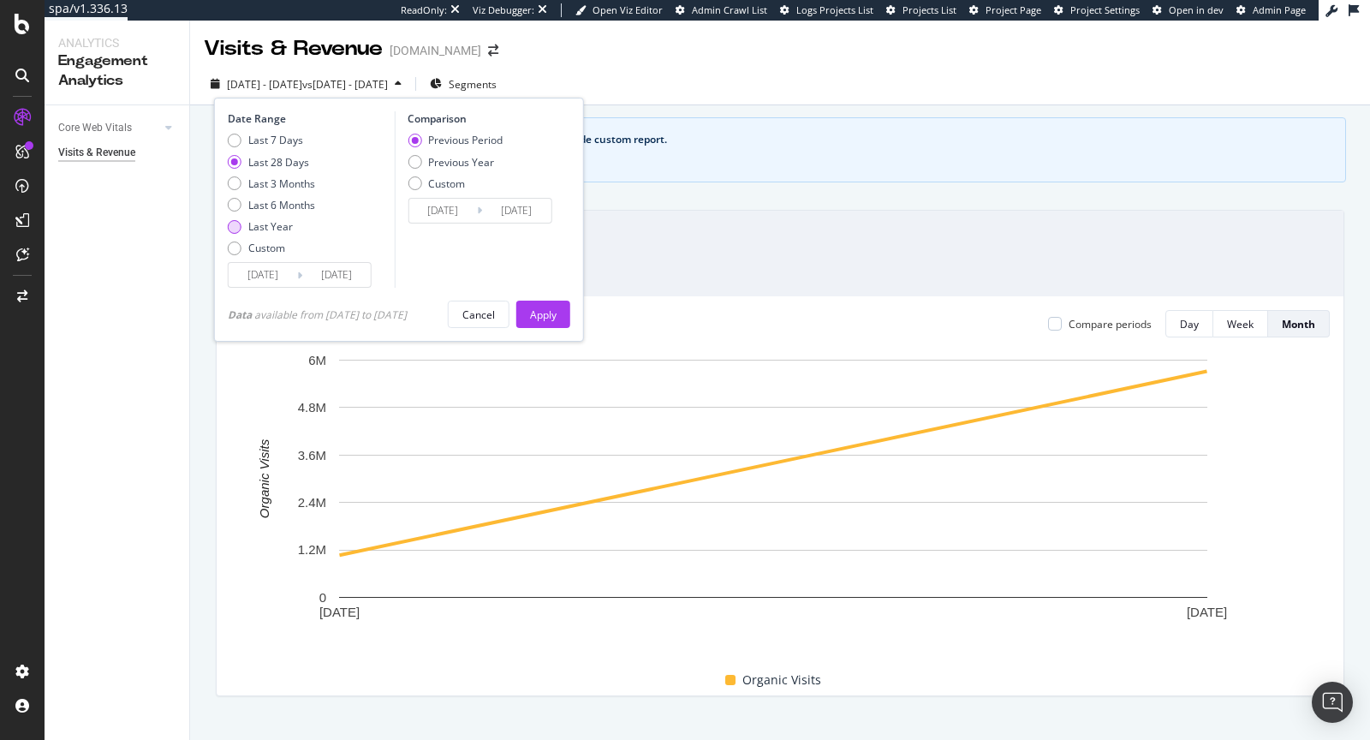
click at [281, 227] on div "Last Year" at bounding box center [270, 226] width 45 height 15
type input "[DATE]"
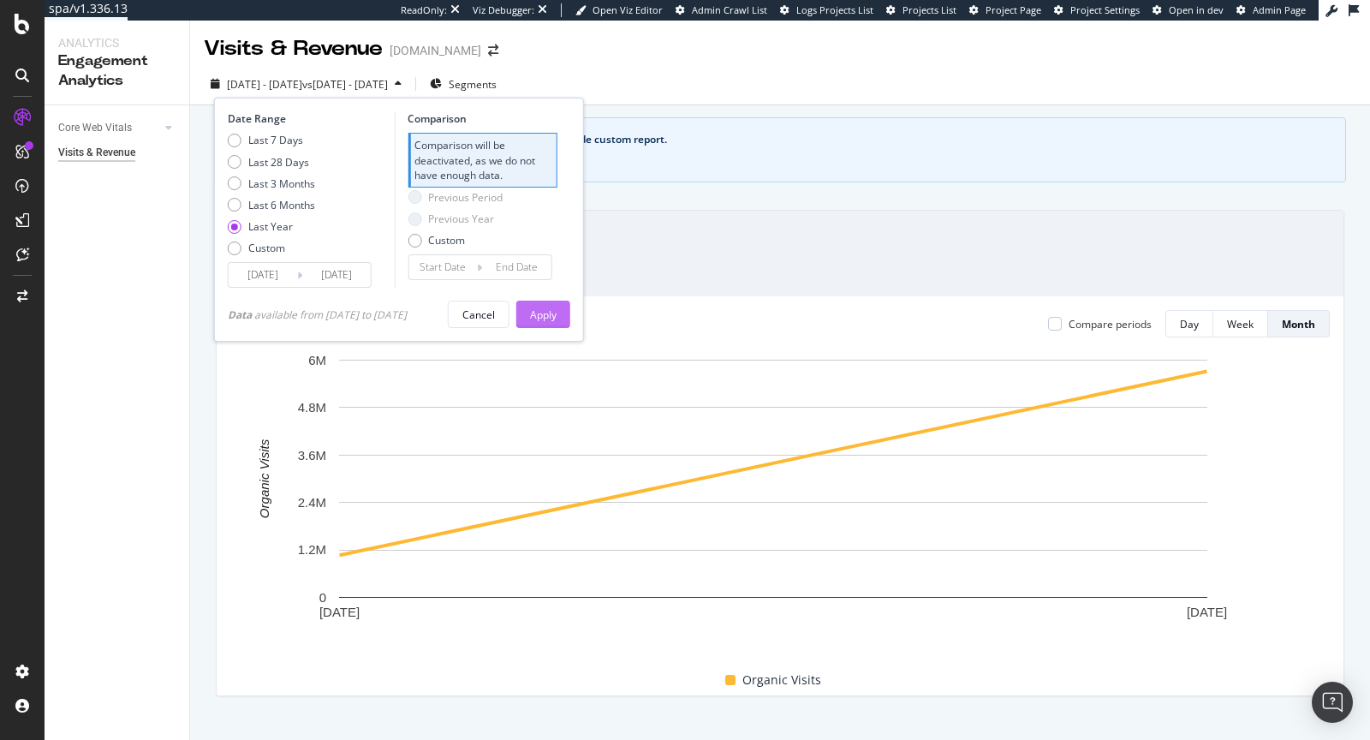
click at [531, 300] on button "Apply" at bounding box center [543, 313] width 54 height 27
